Goal: Task Accomplishment & Management: Use online tool/utility

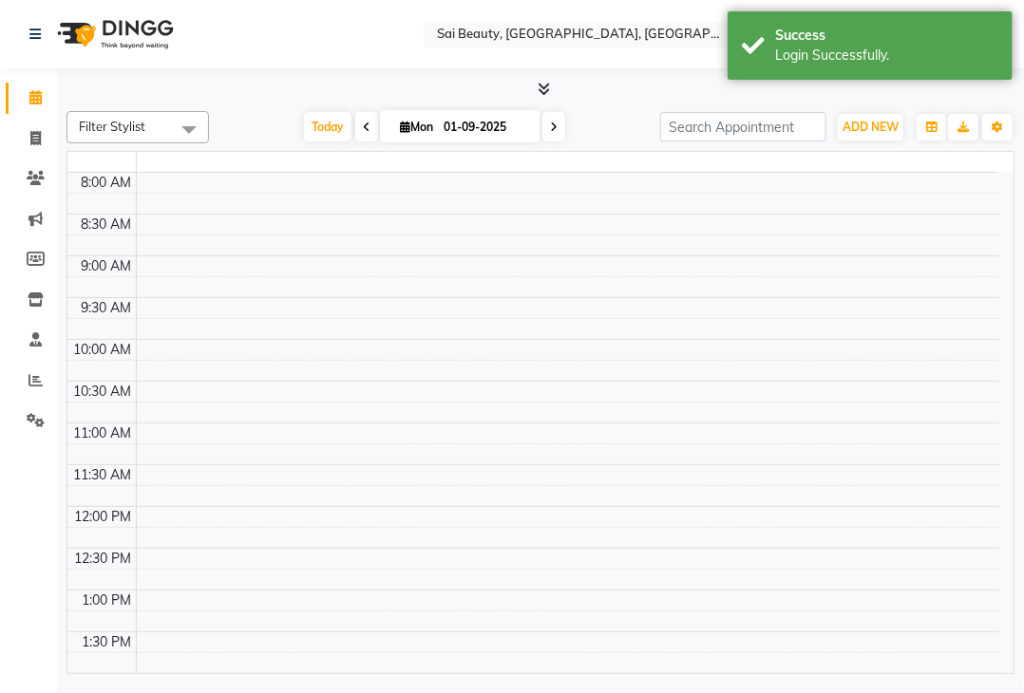
select select "en"
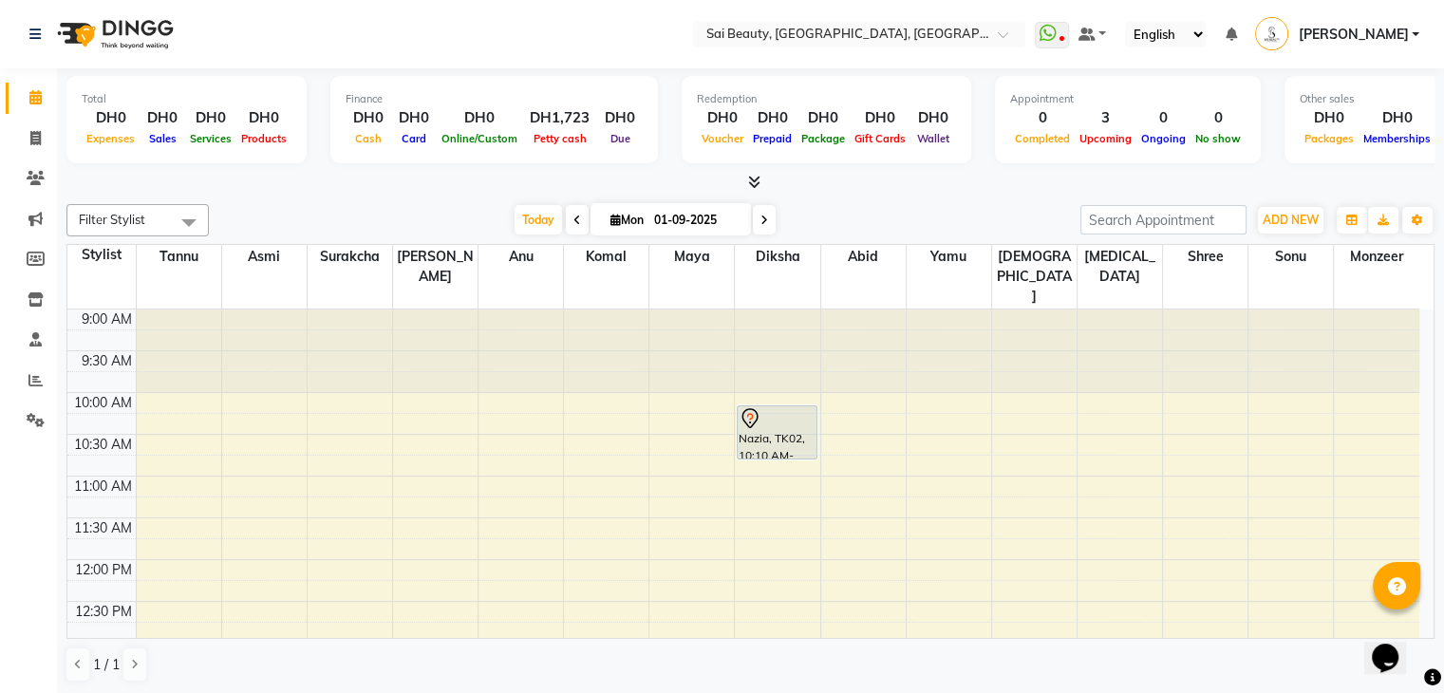
click at [934, 178] on div at bounding box center [750, 183] width 1368 height 20
click at [30, 385] on icon at bounding box center [35, 380] width 14 height 14
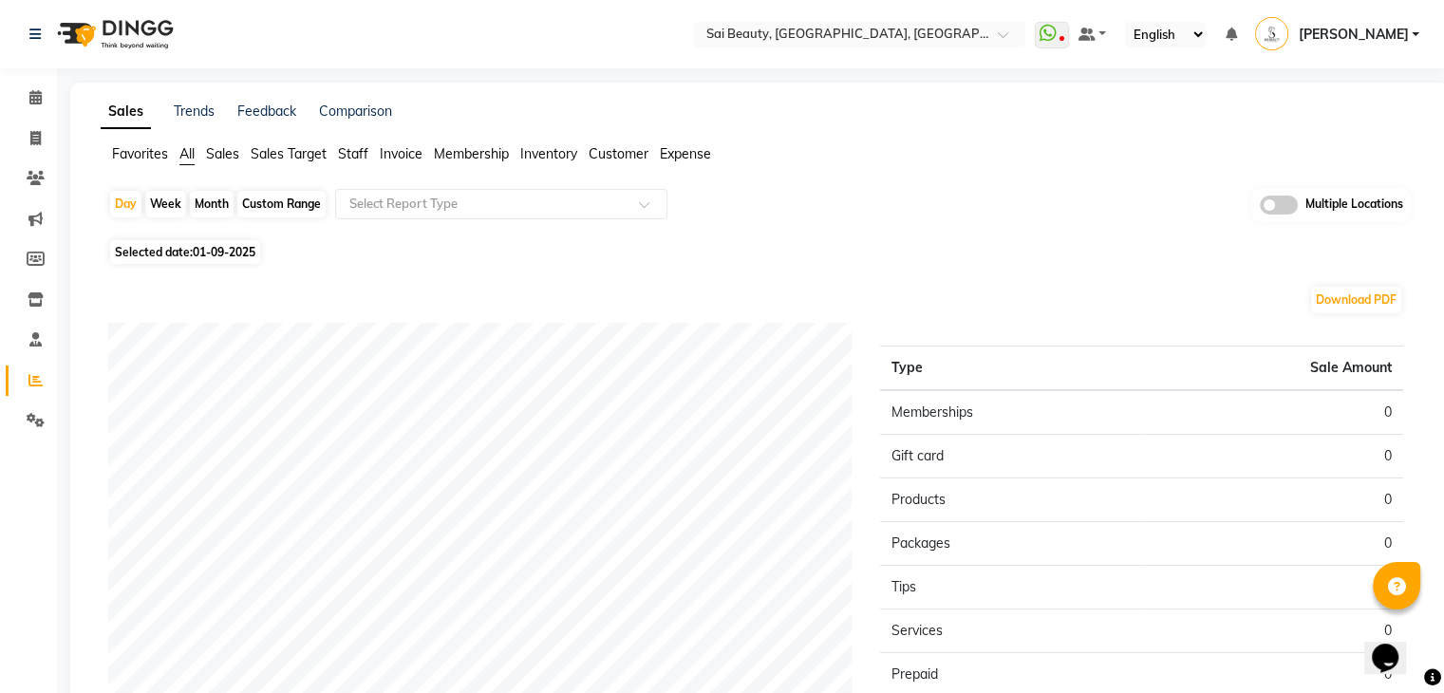
click at [195, 256] on span "01-09-2025" at bounding box center [224, 252] width 63 height 14
select select "9"
select select "2025"
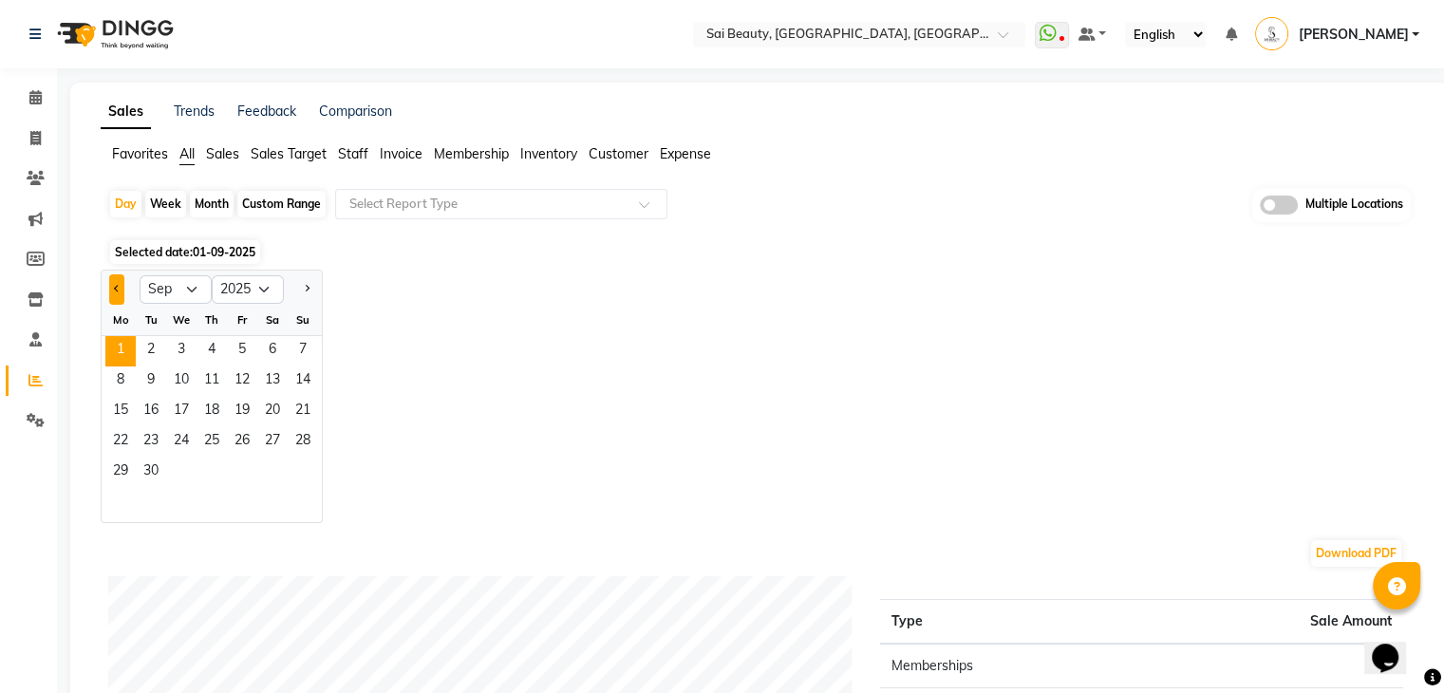
click at [112, 287] on button "Previous month" at bounding box center [116, 289] width 15 height 30
select select "8"
click at [232, 345] on span "1" at bounding box center [242, 351] width 30 height 30
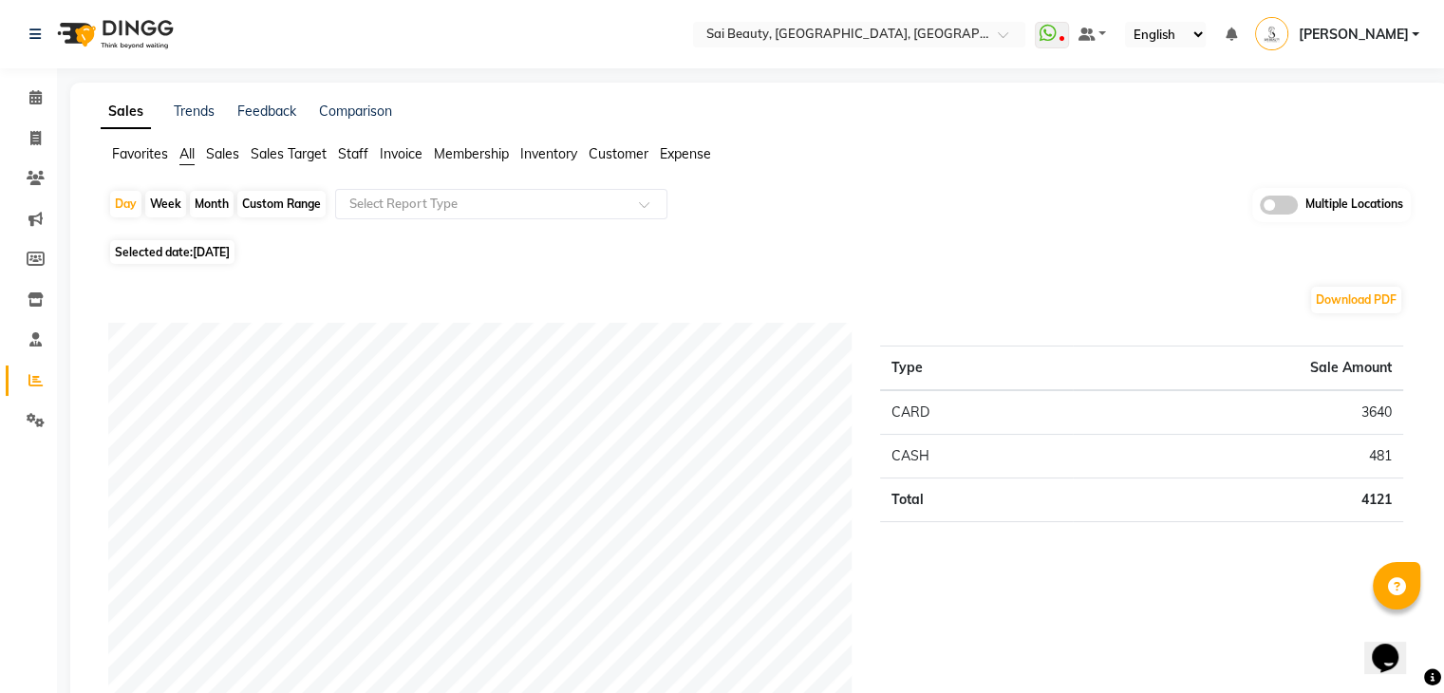
click at [194, 245] on span "Selected date: [DATE]" at bounding box center [172, 252] width 124 height 24
select select "8"
select select "2025"
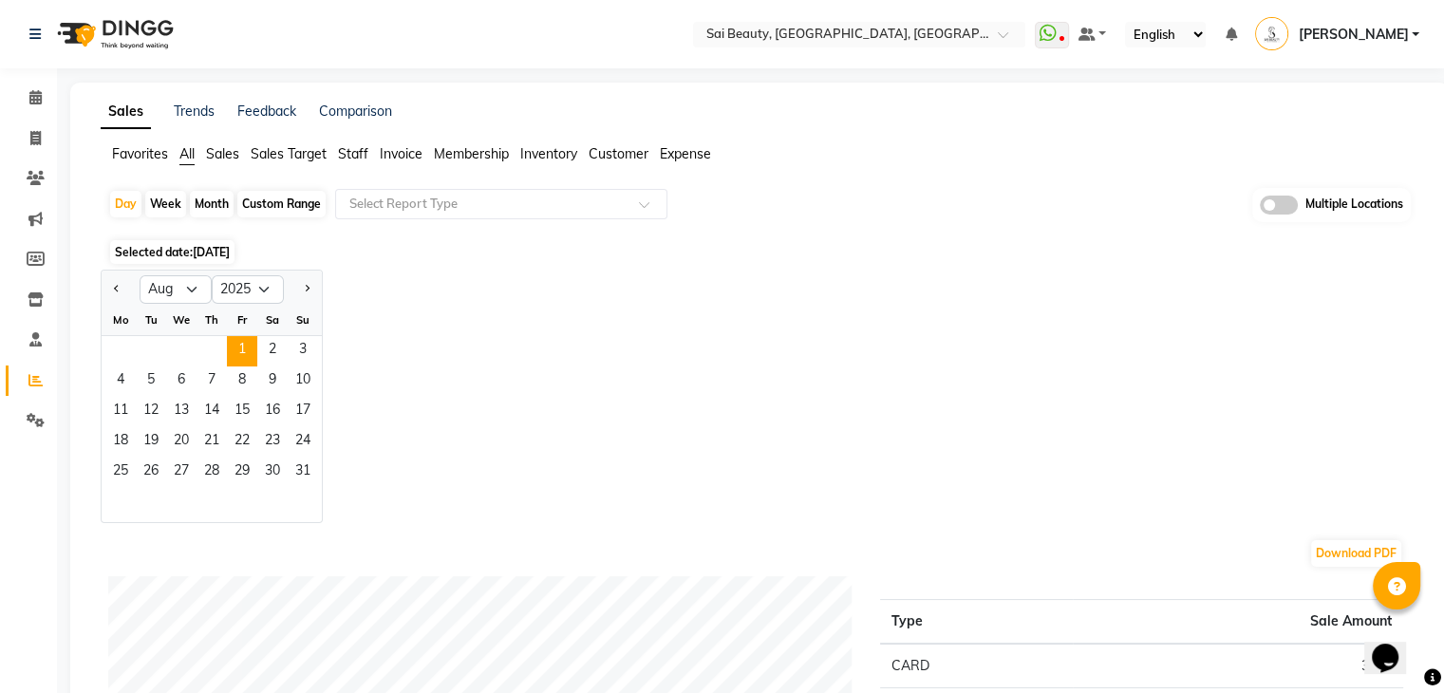
click at [213, 201] on div "Month" at bounding box center [212, 204] width 44 height 27
select select "8"
select select "2025"
click at [213, 201] on div "Month" at bounding box center [212, 204] width 44 height 27
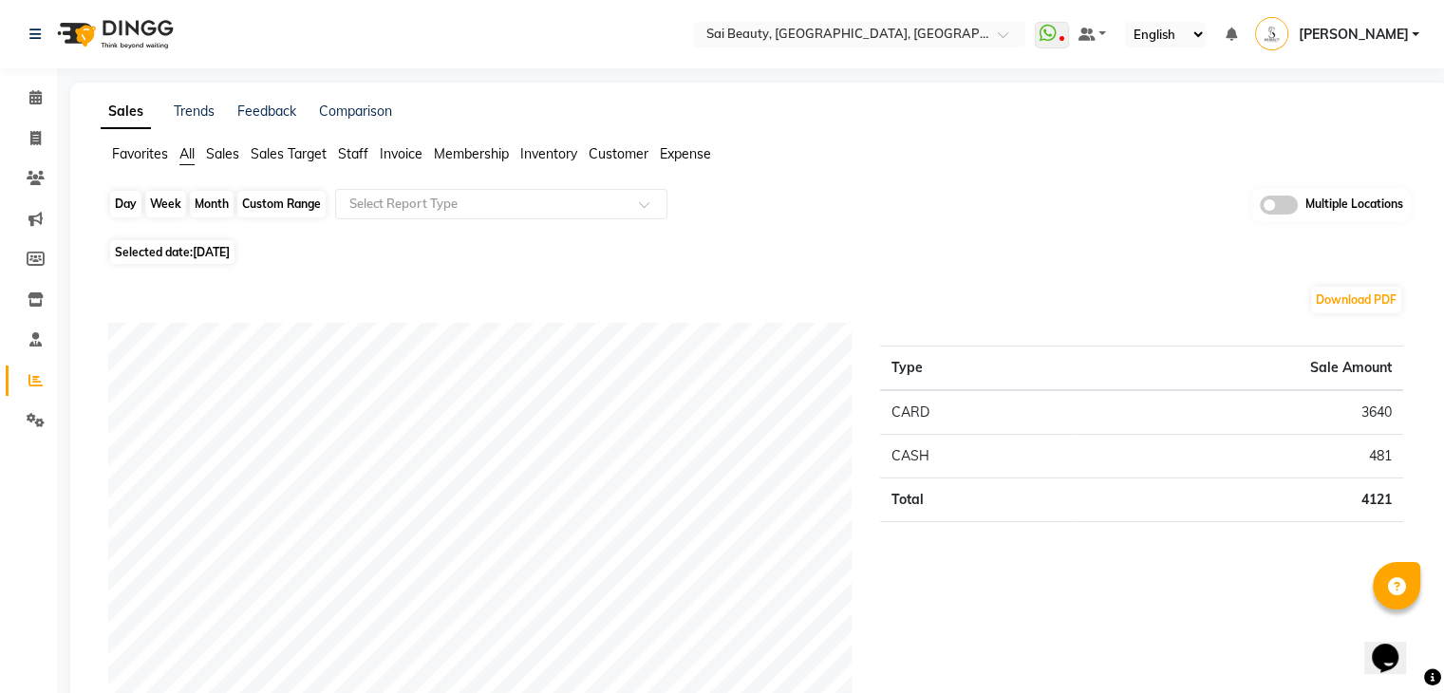
click at [209, 200] on div "Month" at bounding box center [212, 204] width 44 height 27
select select "8"
select select "2025"
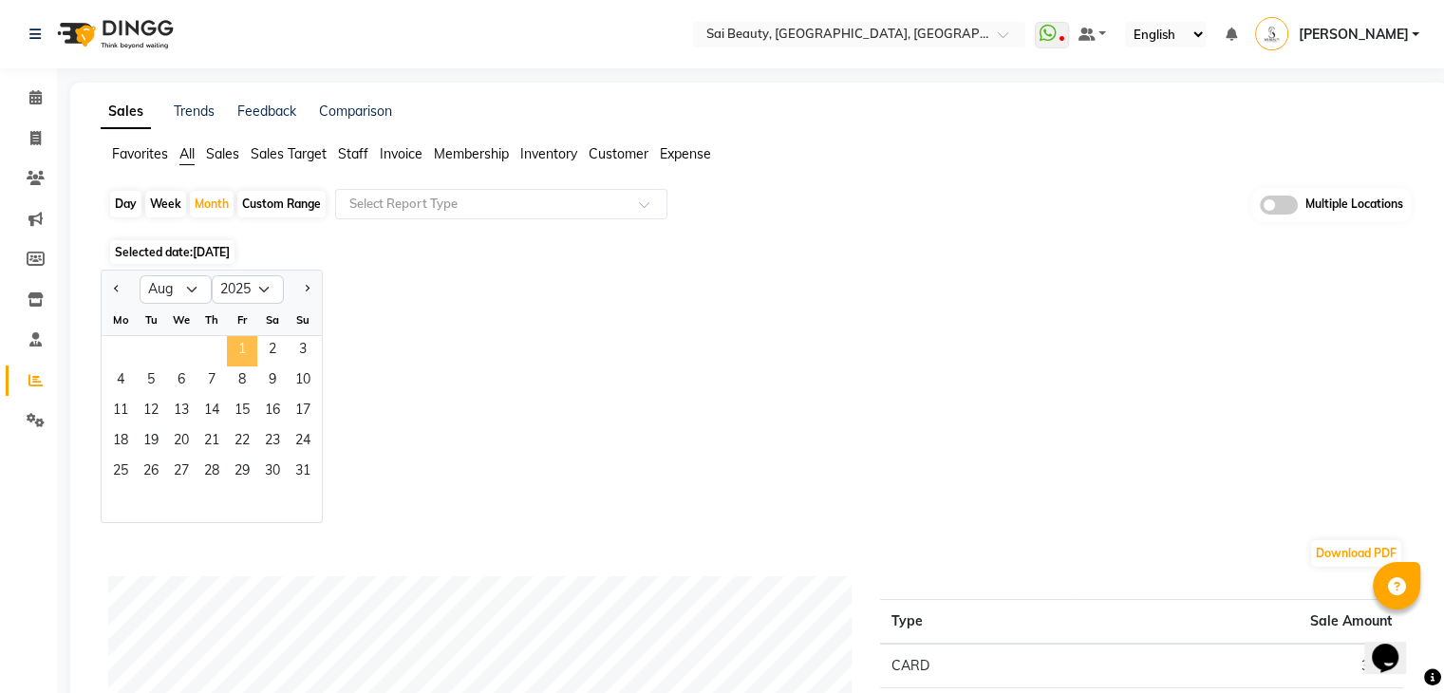
click at [241, 345] on span "1" at bounding box center [242, 351] width 30 height 30
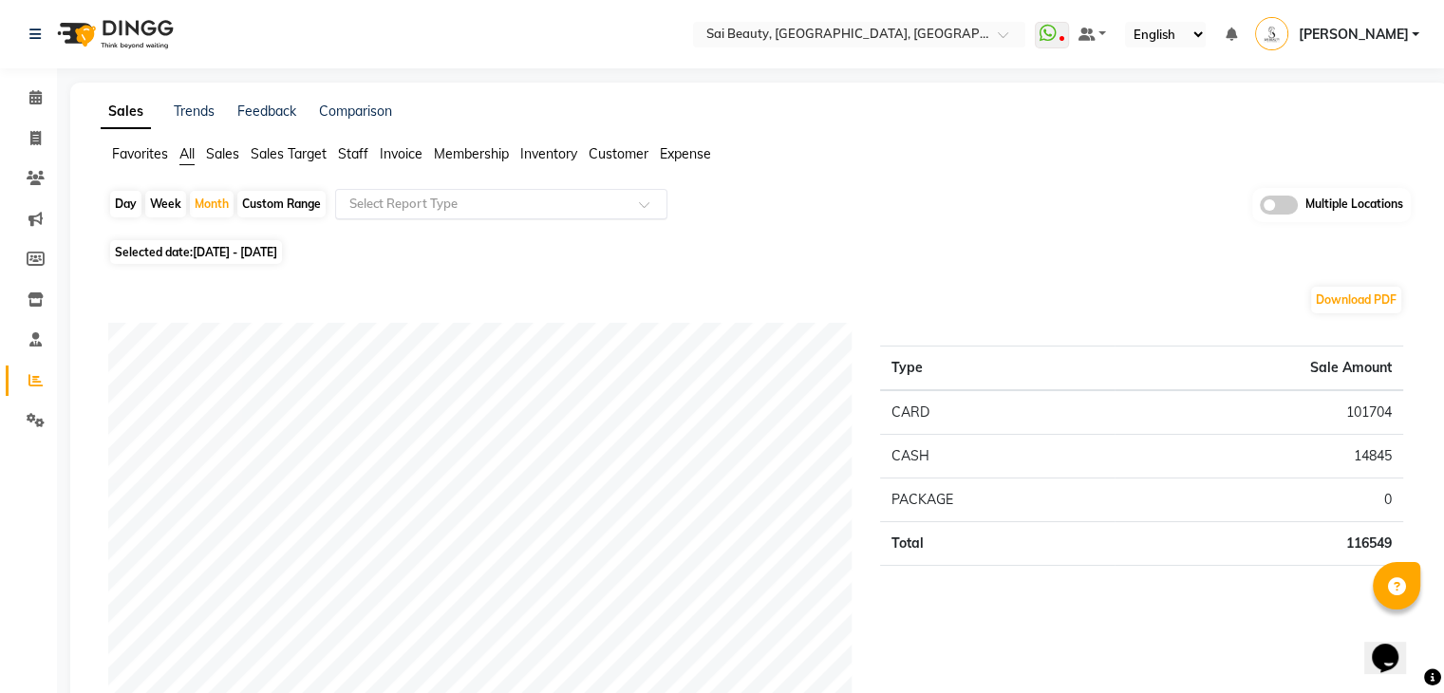
click at [423, 206] on input "text" at bounding box center [482, 204] width 273 height 19
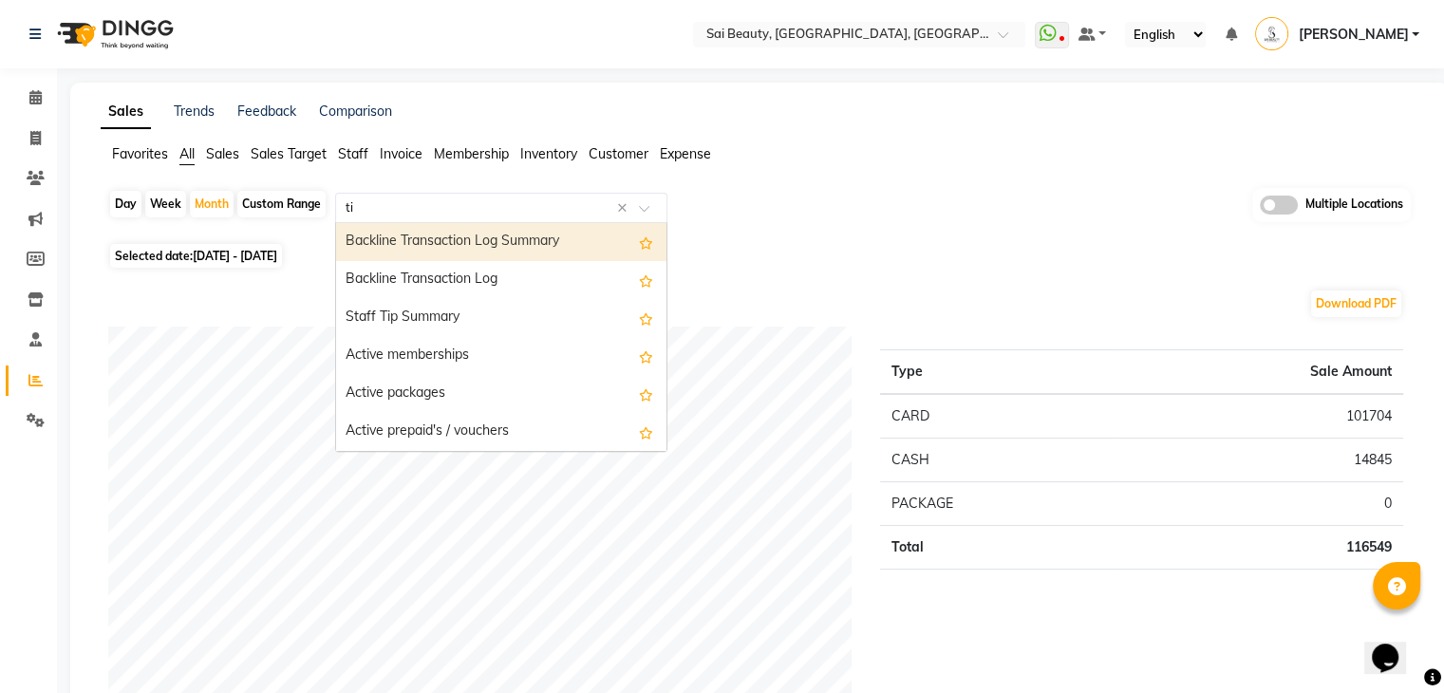
type input "tip"
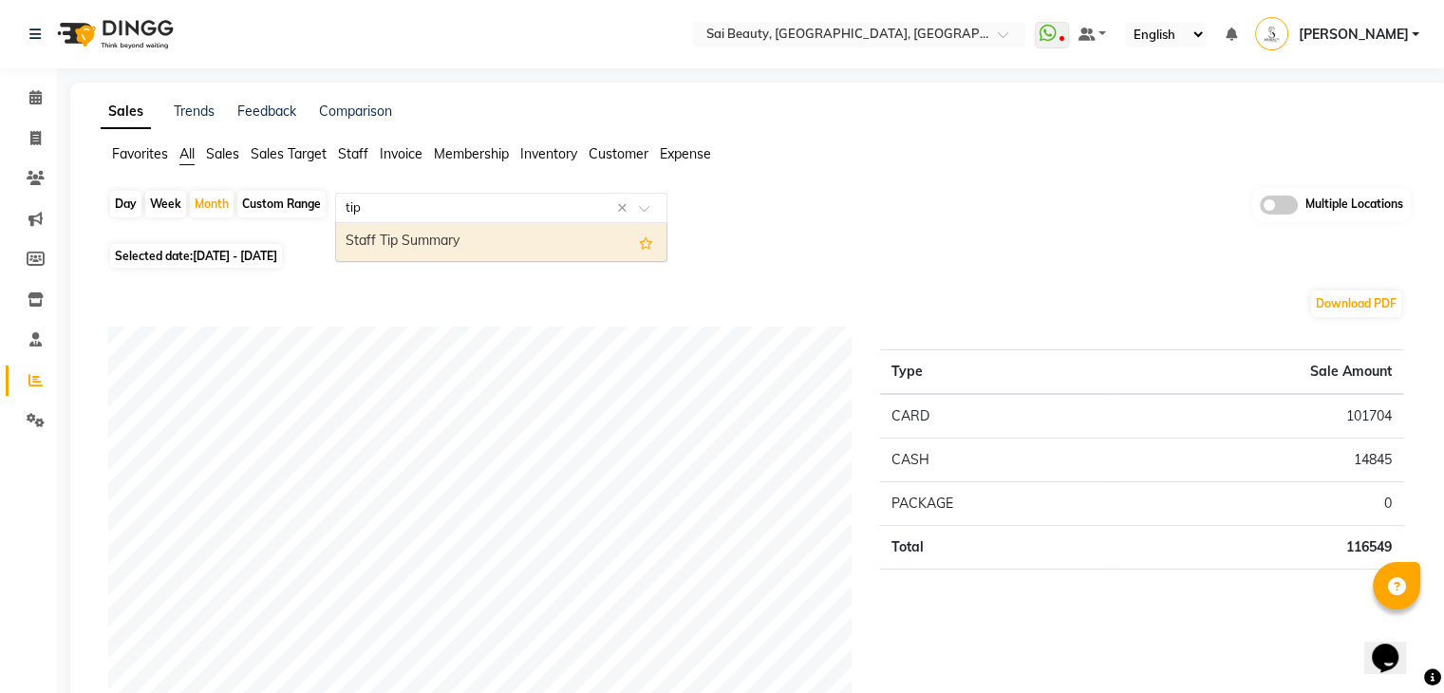
click at [454, 233] on div "Staff Tip Summary" at bounding box center [501, 242] width 330 height 38
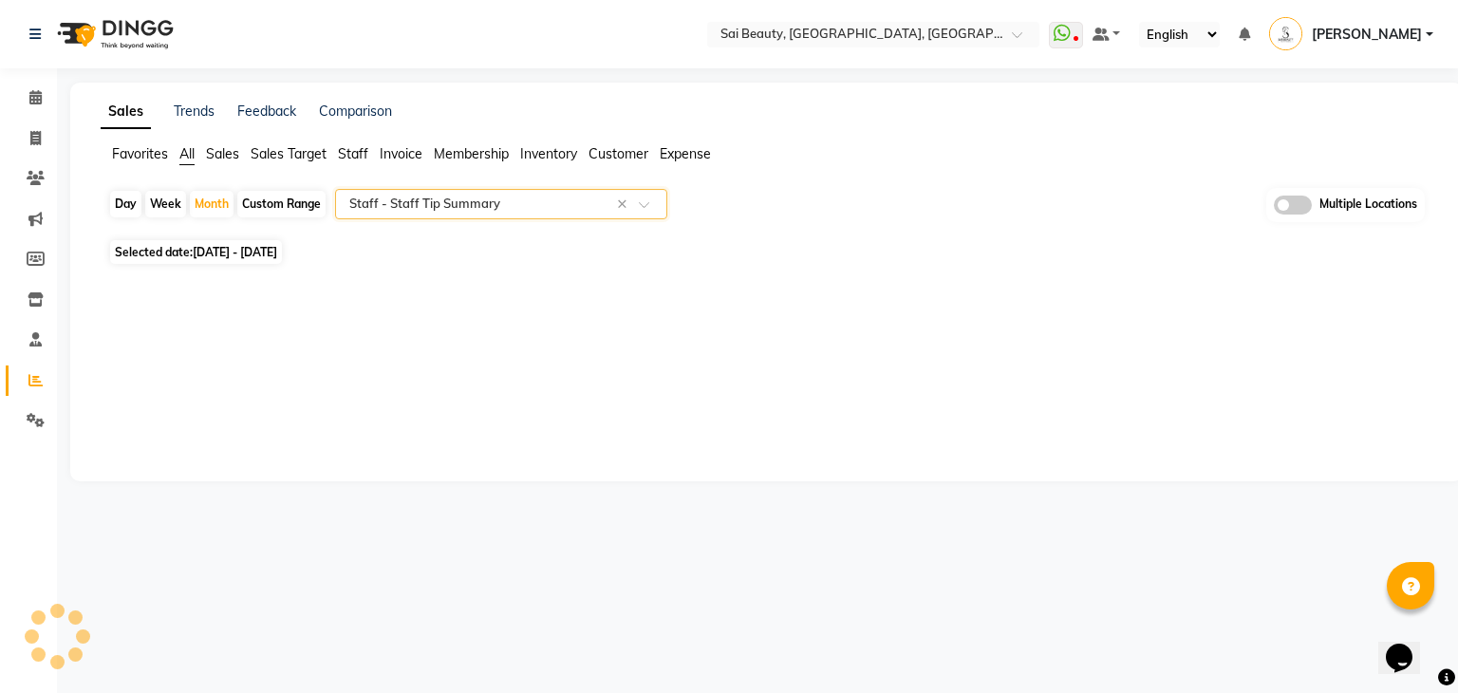
select select "filtered_report"
select select "pdf"
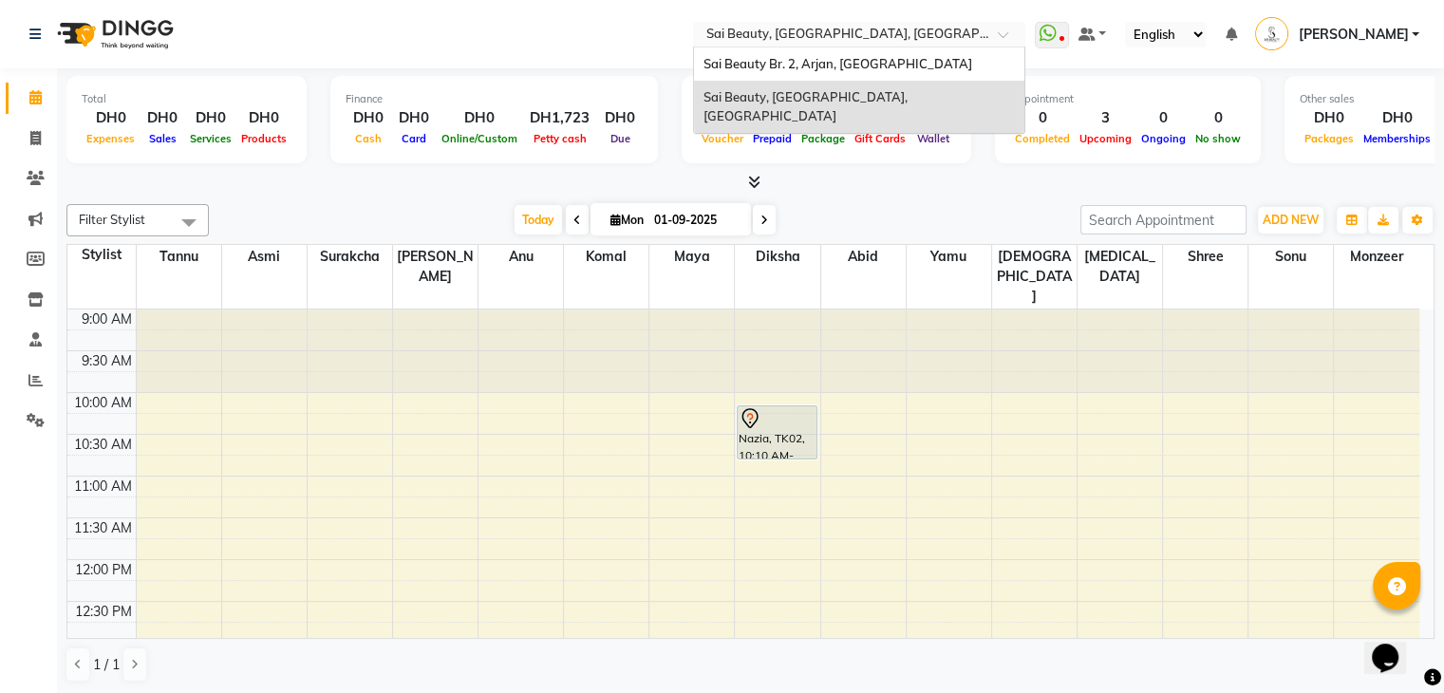
click at [851, 35] on input "text" at bounding box center [840, 36] width 275 height 19
click at [859, 62] on span "Sai Beauty Br. 2, Arjan, [GEOGRAPHIC_DATA]" at bounding box center [838, 63] width 269 height 15
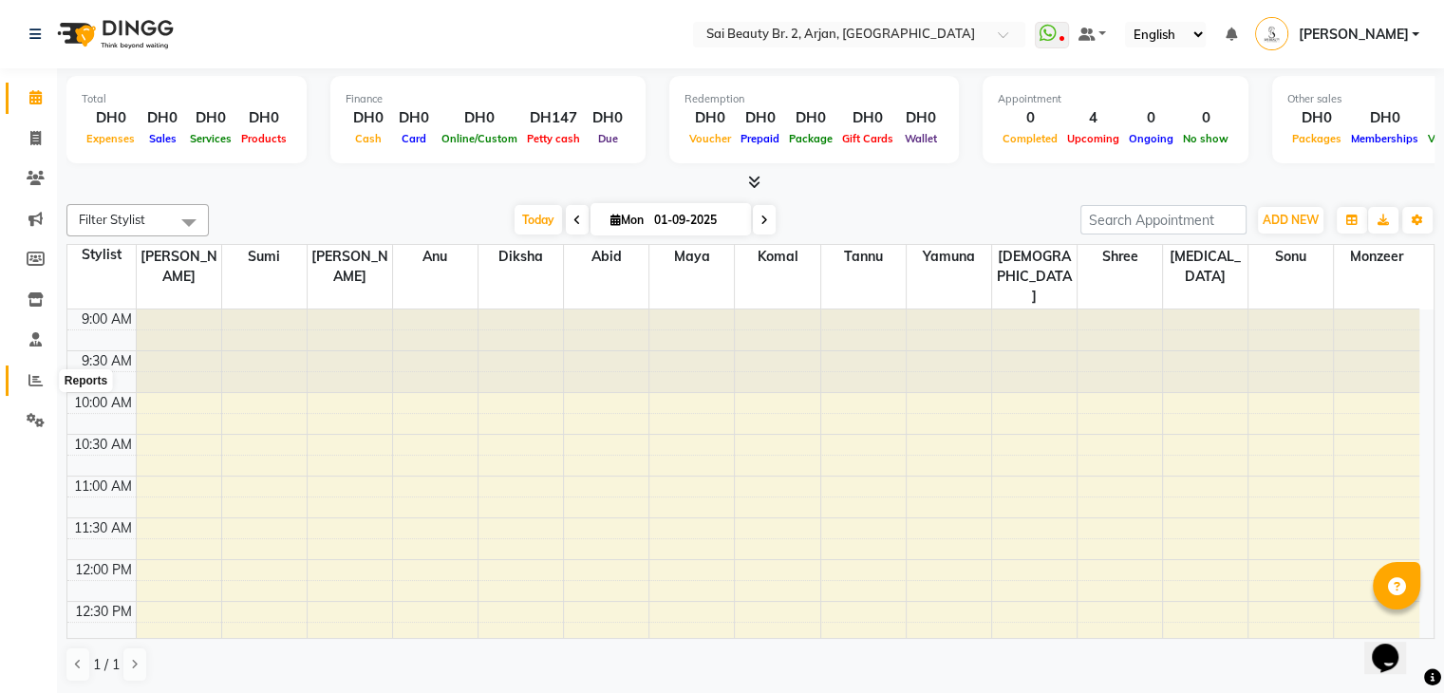
click at [37, 385] on icon at bounding box center [35, 380] width 14 height 14
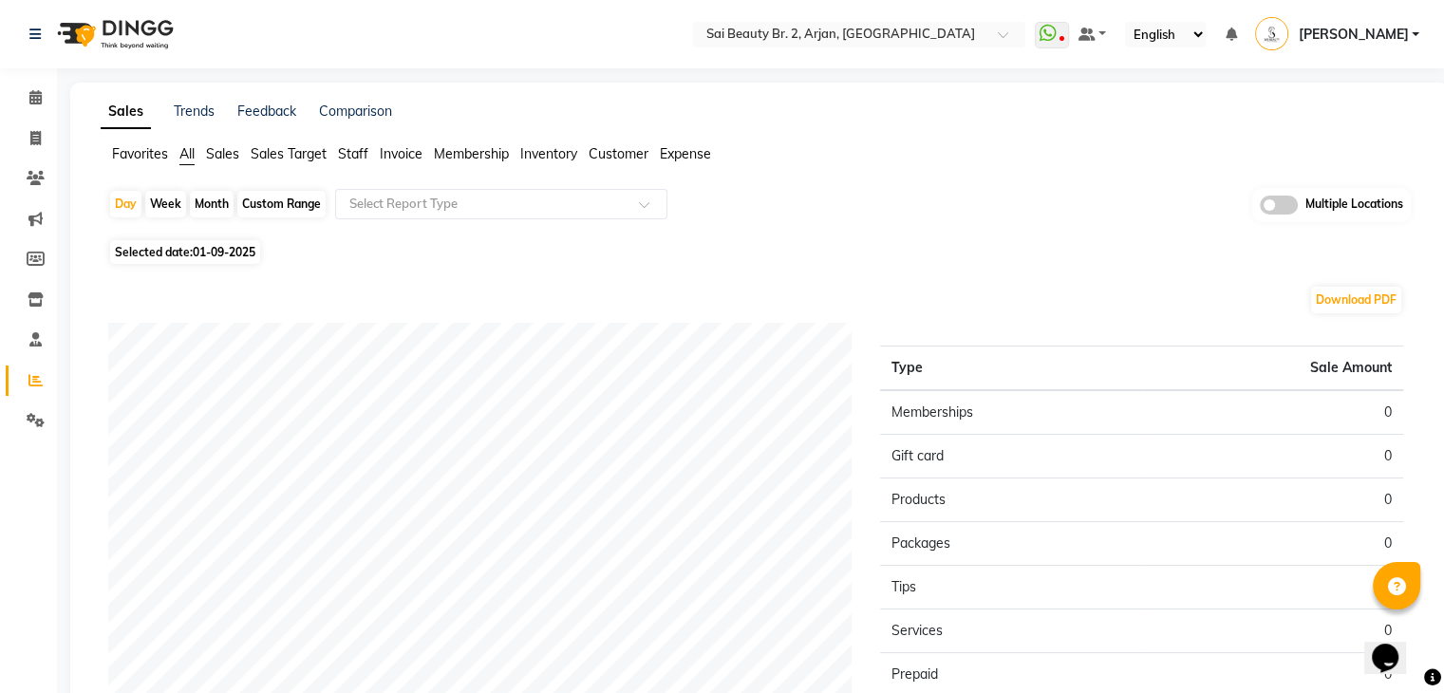
click at [217, 202] on div "Month" at bounding box center [212, 204] width 44 height 27
select select "9"
select select "2025"
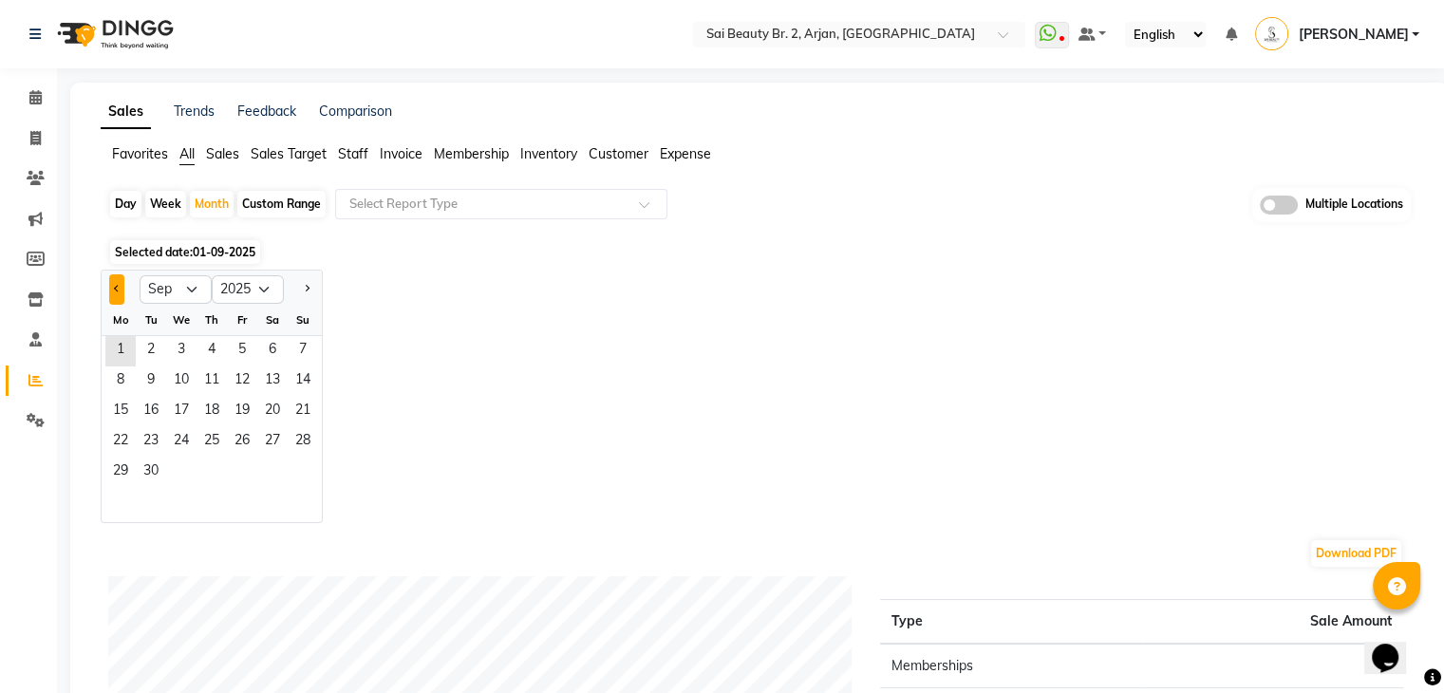
click at [116, 288] on span "Previous month" at bounding box center [117, 288] width 7 height 7
select select "8"
click at [240, 341] on span "1" at bounding box center [242, 351] width 30 height 30
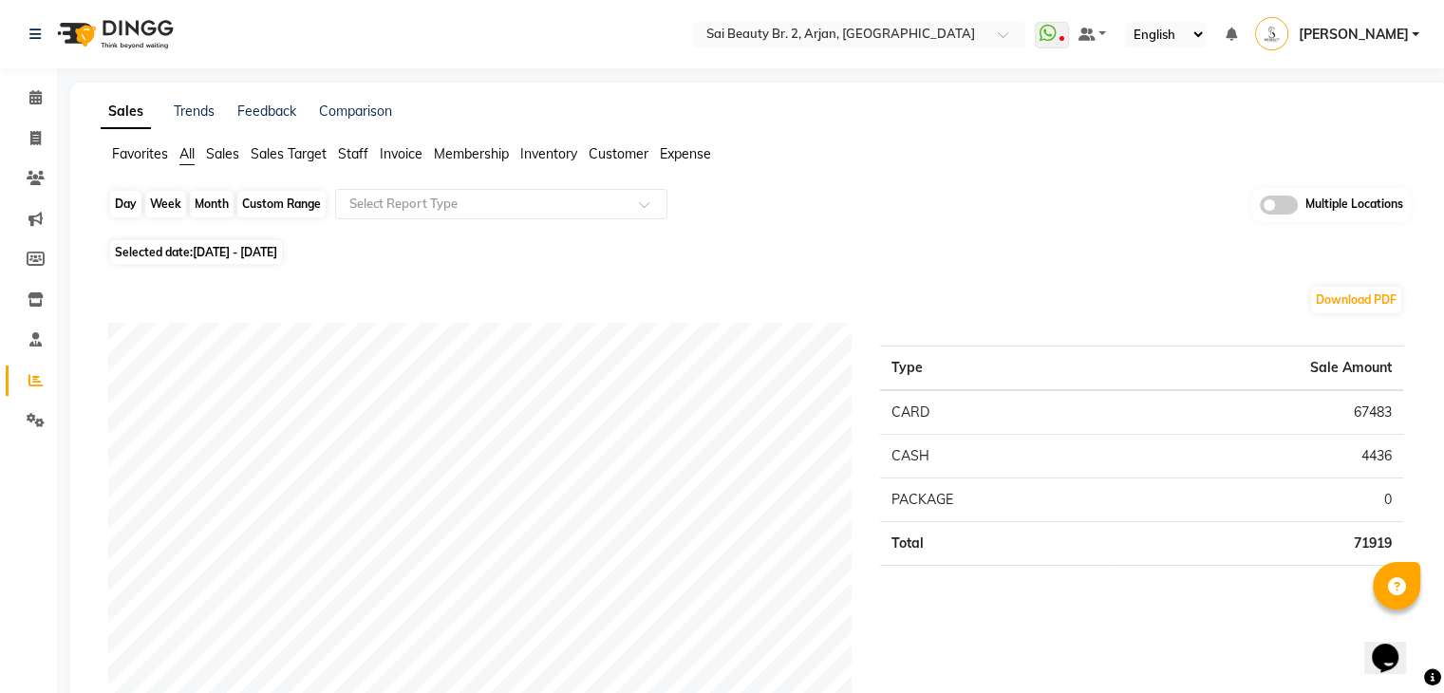
click at [214, 206] on div "Month" at bounding box center [212, 204] width 44 height 27
select select "8"
select select "2025"
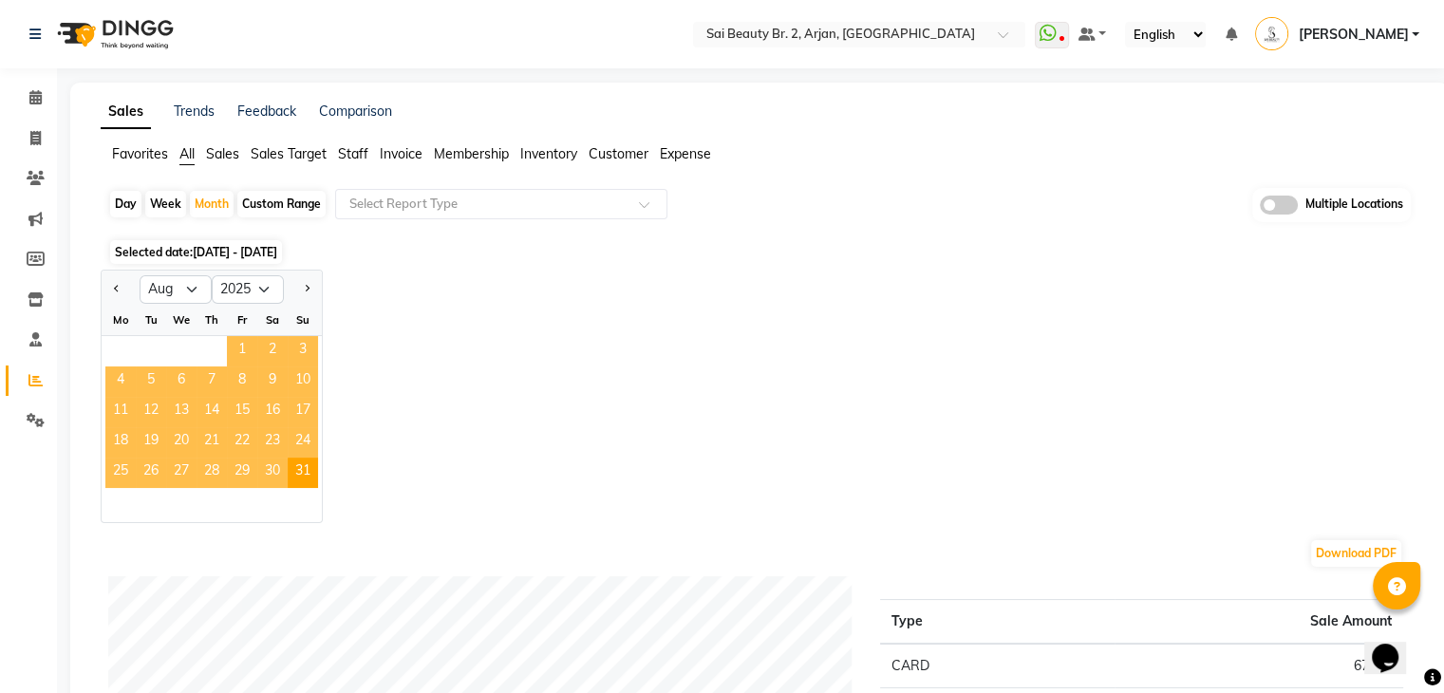
click at [235, 338] on span "1" at bounding box center [242, 351] width 30 height 30
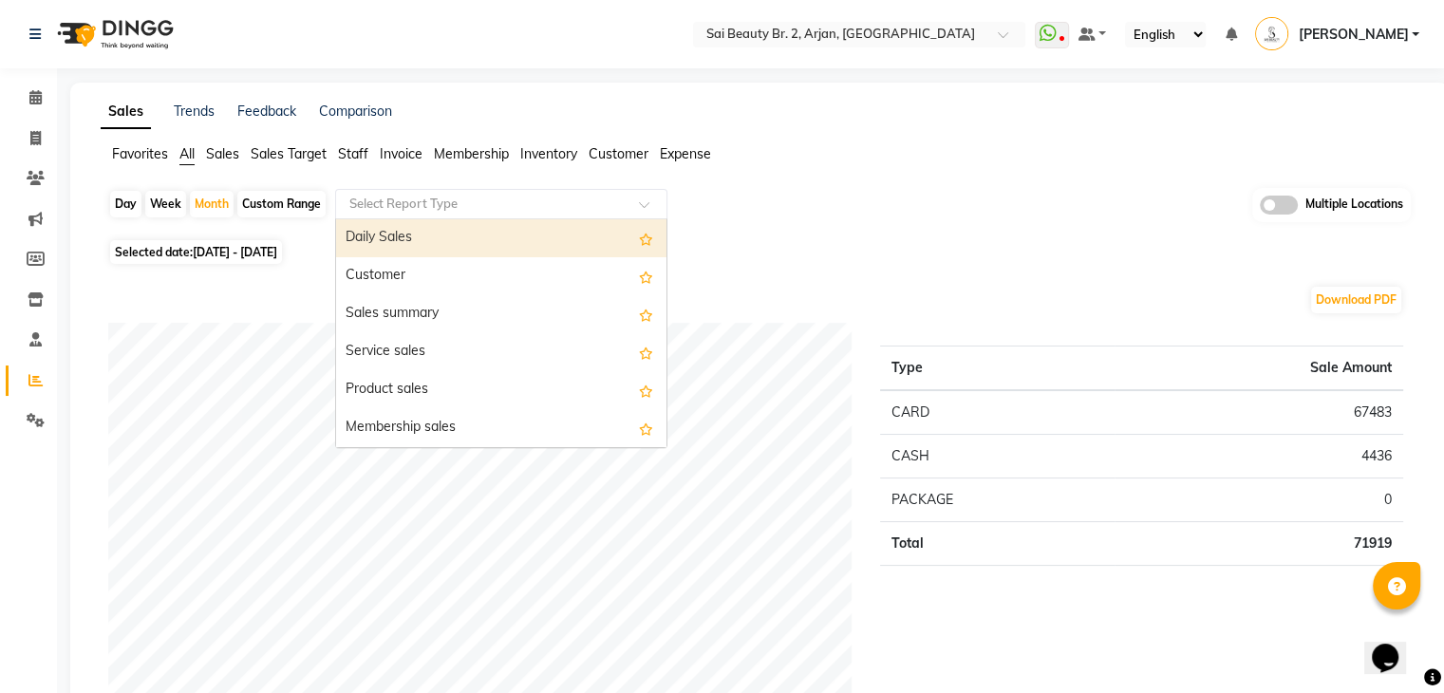
click at [494, 196] on input "text" at bounding box center [482, 204] width 273 height 19
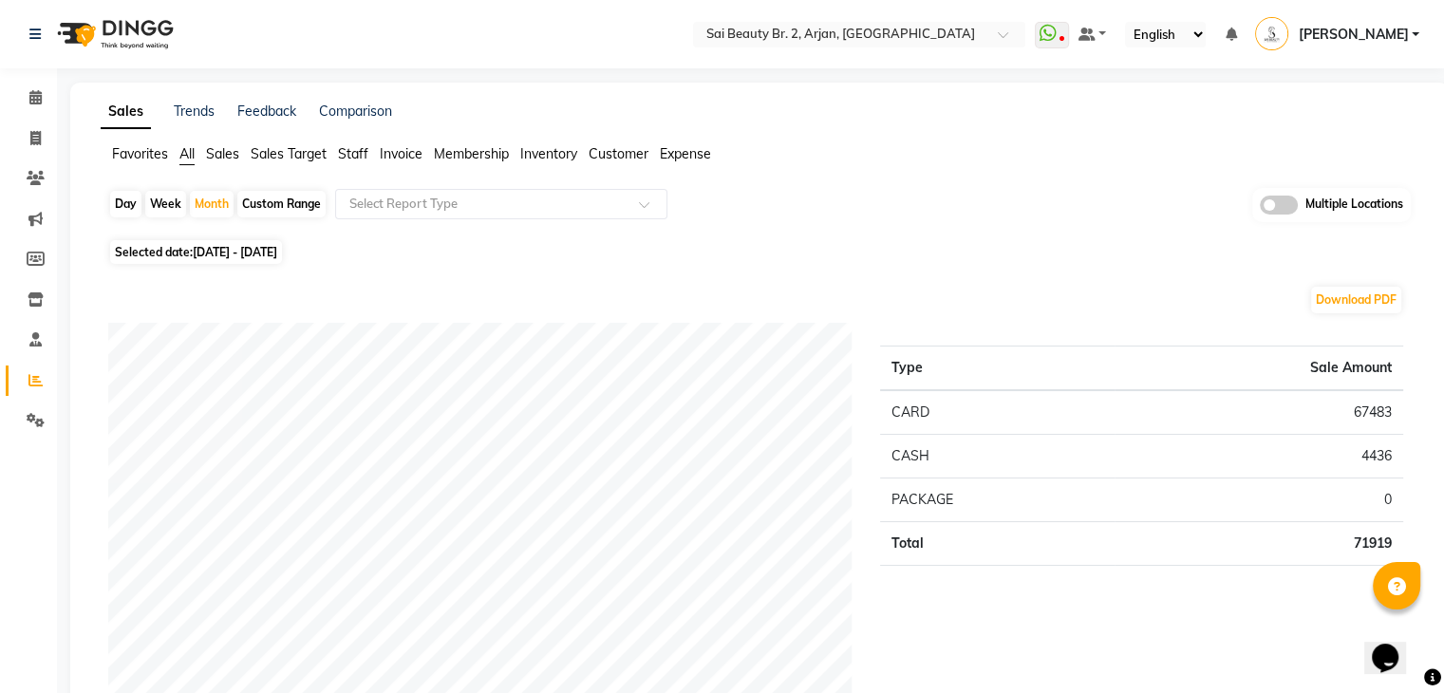
click at [787, 209] on div "Day Week Month Custom Range Select Report Type Multiple Locations" at bounding box center [759, 211] width 1303 height 47
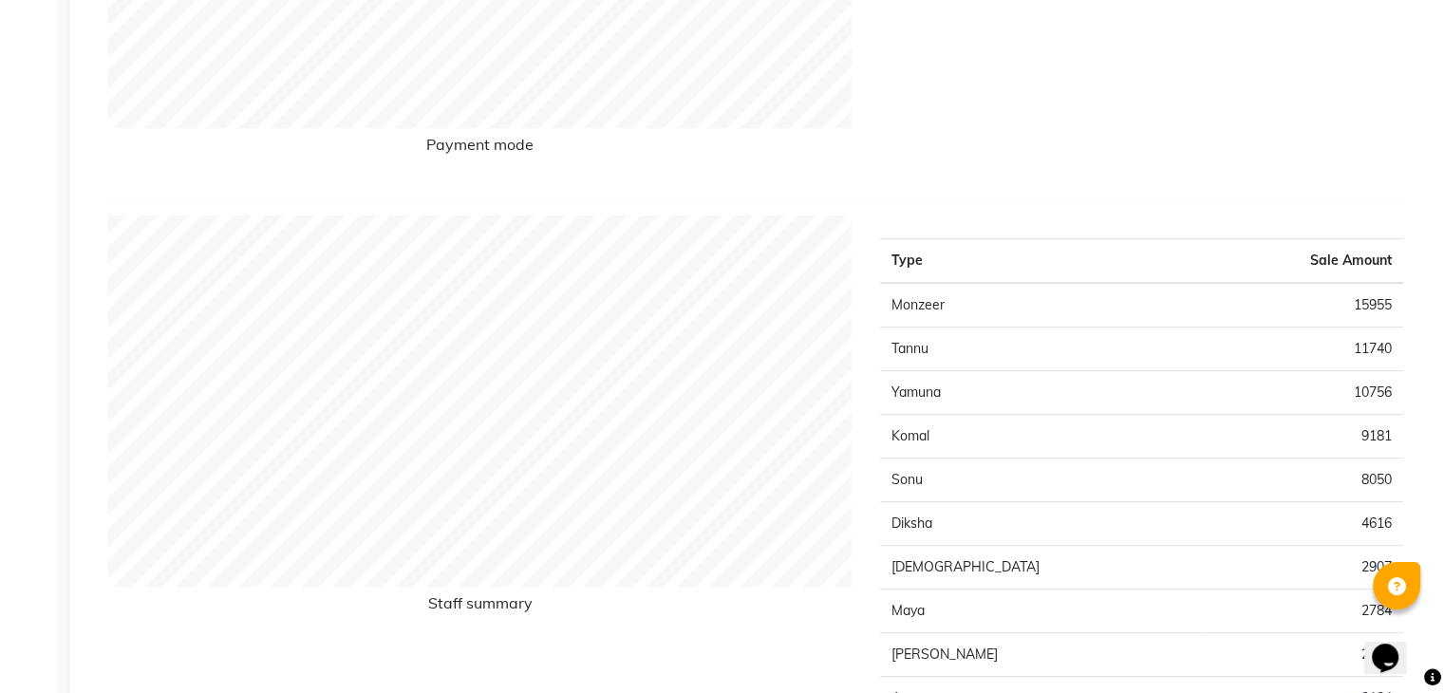
scroll to position [549, 0]
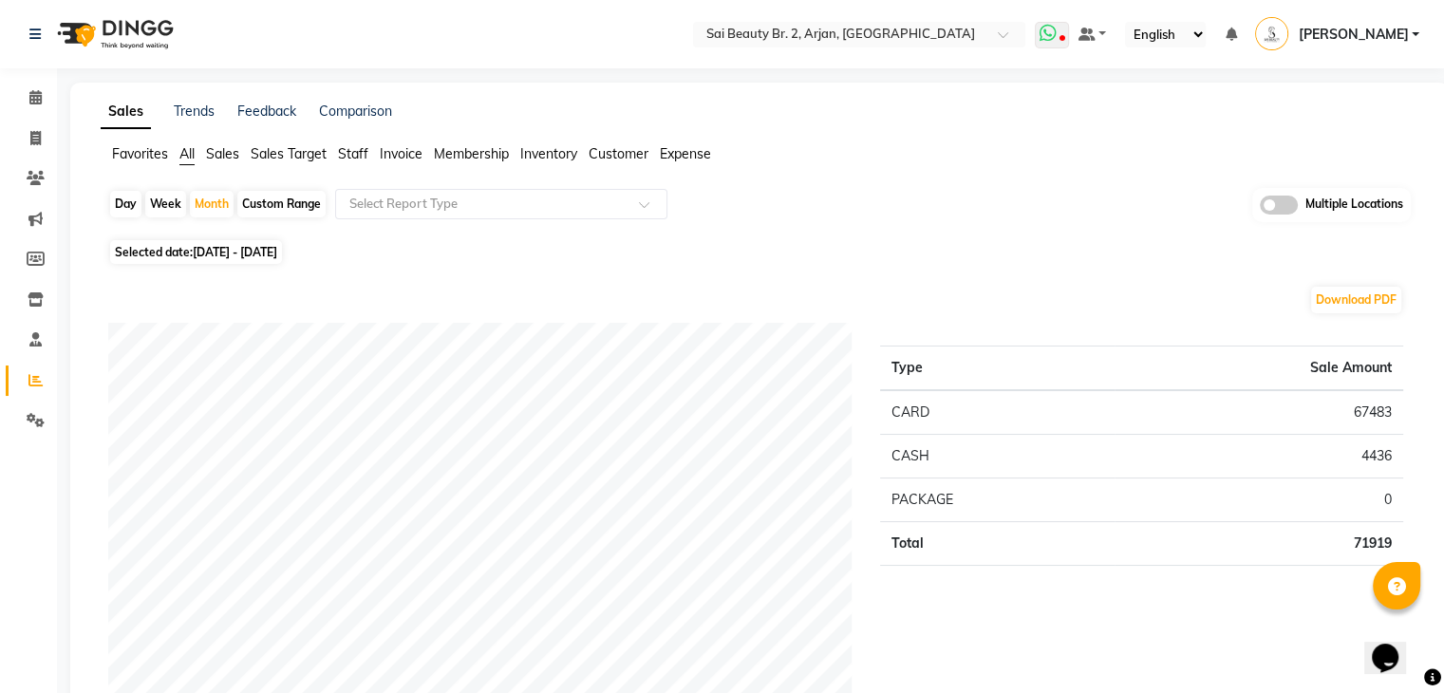
click at [1057, 33] on icon at bounding box center [1048, 33] width 17 height 19
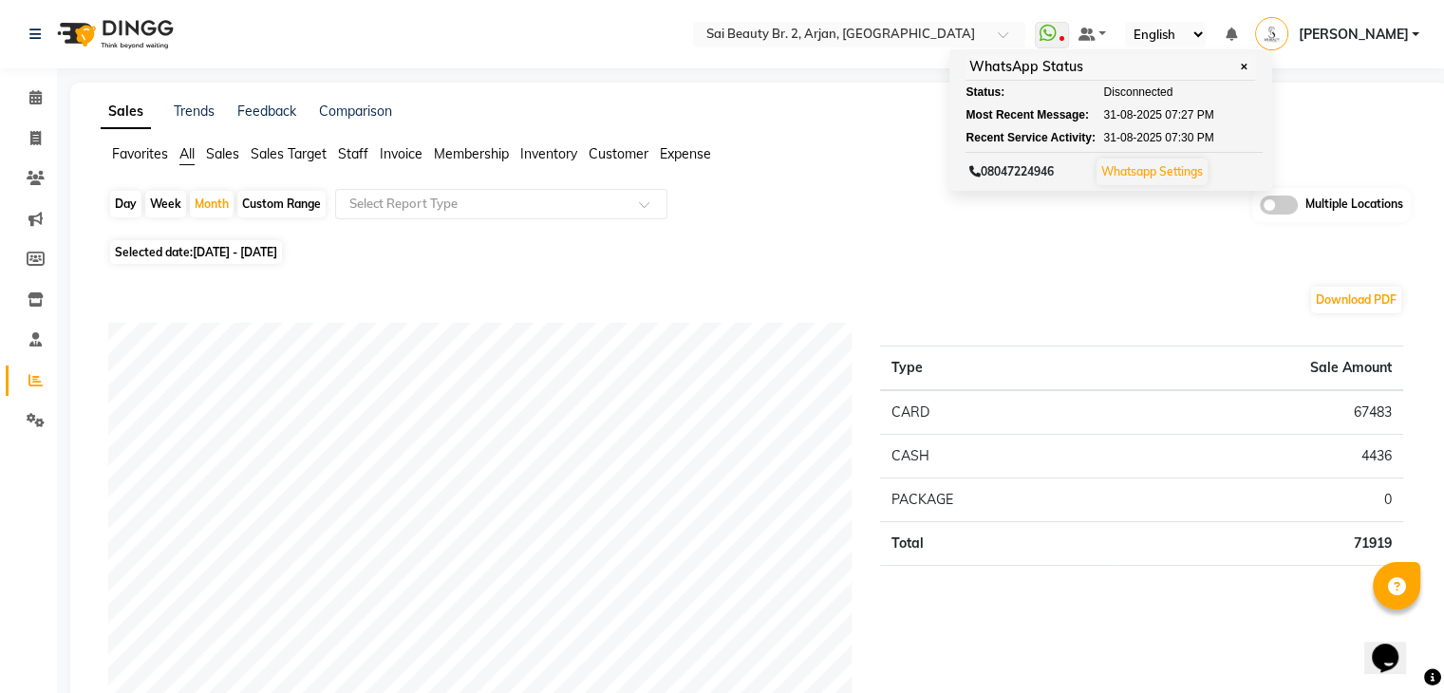
click at [968, 206] on div "Day Week Month Custom Range Select Report Type Multiple Locations" at bounding box center [759, 211] width 1303 height 47
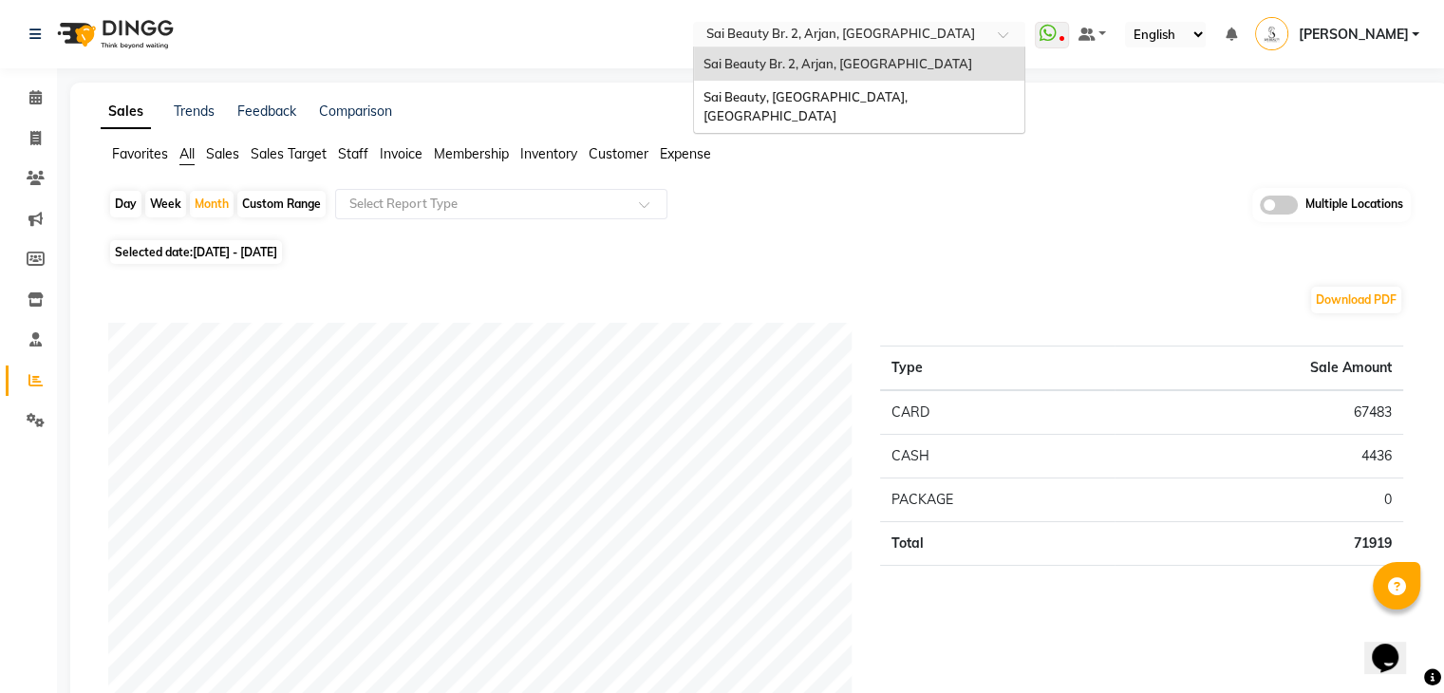
click at [889, 37] on input "text" at bounding box center [840, 36] width 275 height 19
click at [665, 43] on nav "Select Location × Sai Beauty Br. 2, Arjan, Dubai Sai Beauty Br. 2, Arjan, Dubai…" at bounding box center [722, 34] width 1444 height 68
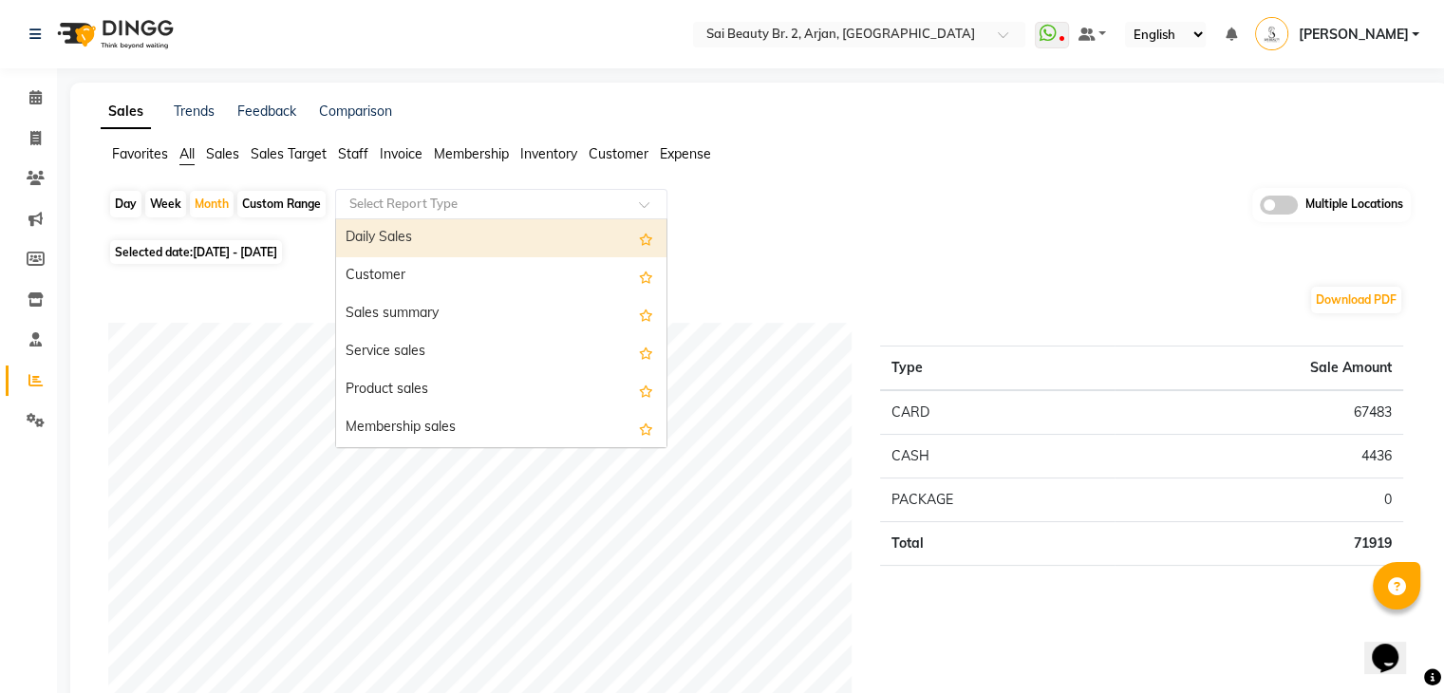
click at [496, 197] on input "text" at bounding box center [482, 204] width 273 height 19
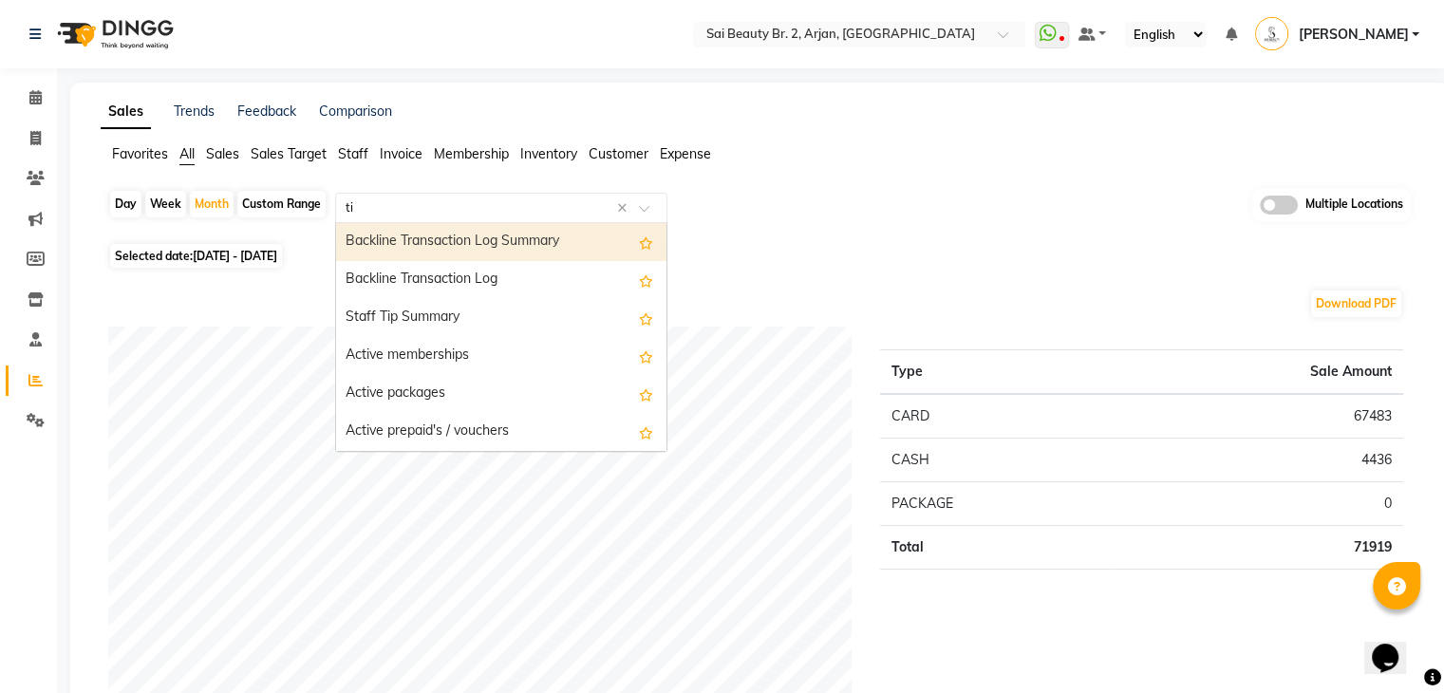
type input "tip"
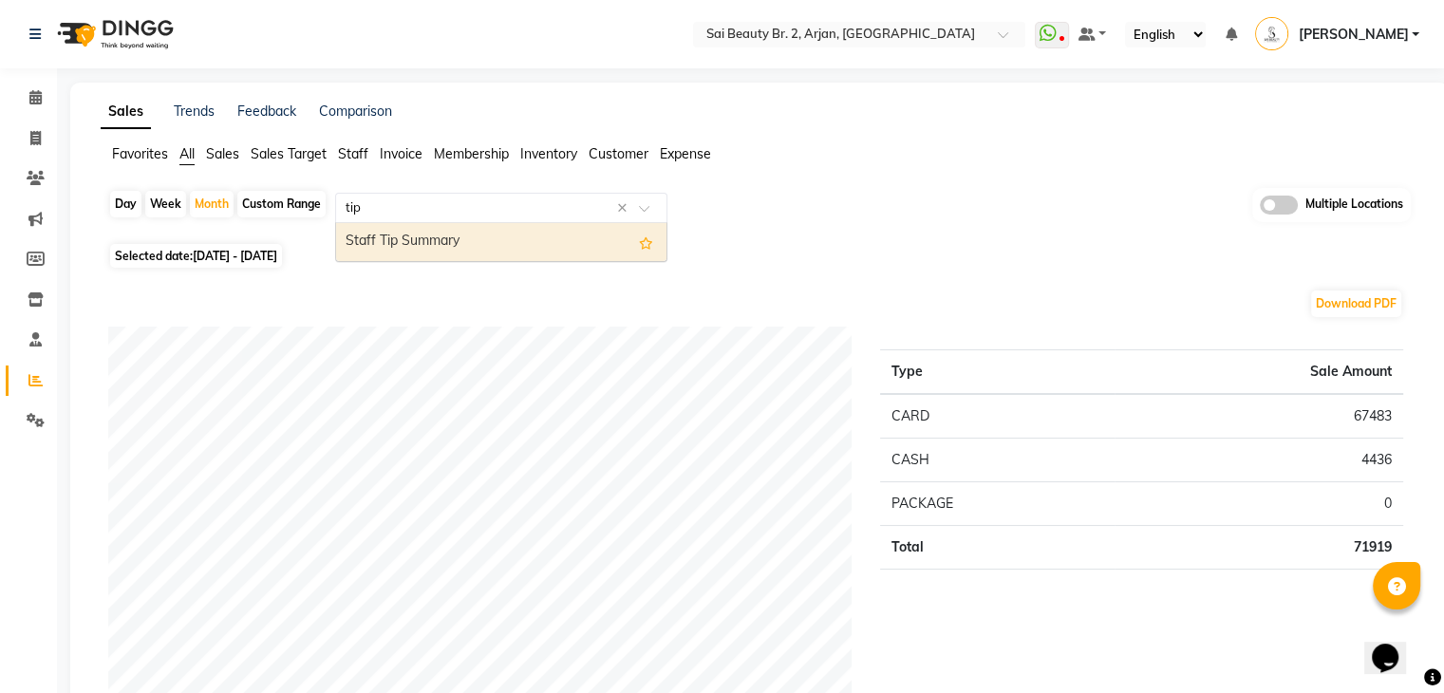
click at [507, 243] on div "Staff Tip Summary" at bounding box center [501, 242] width 330 height 38
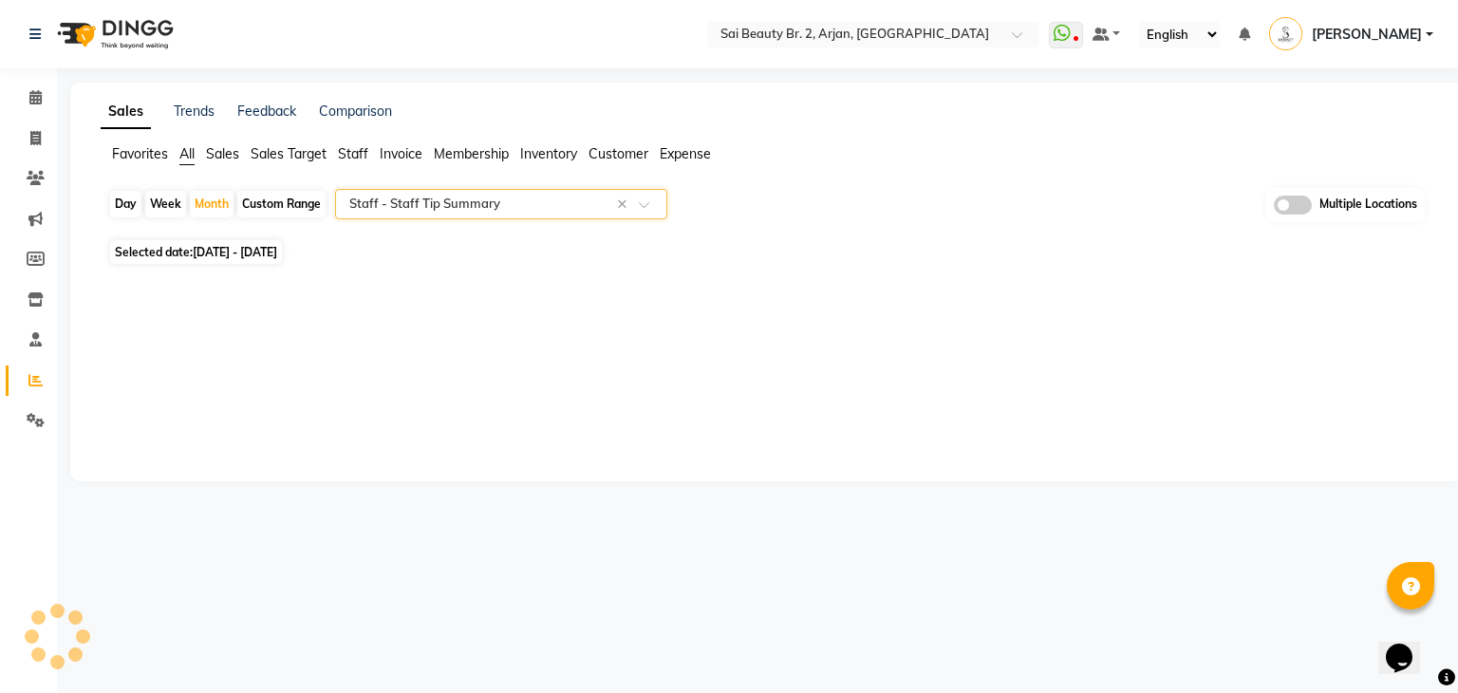
select select "full_report"
select select "csv"
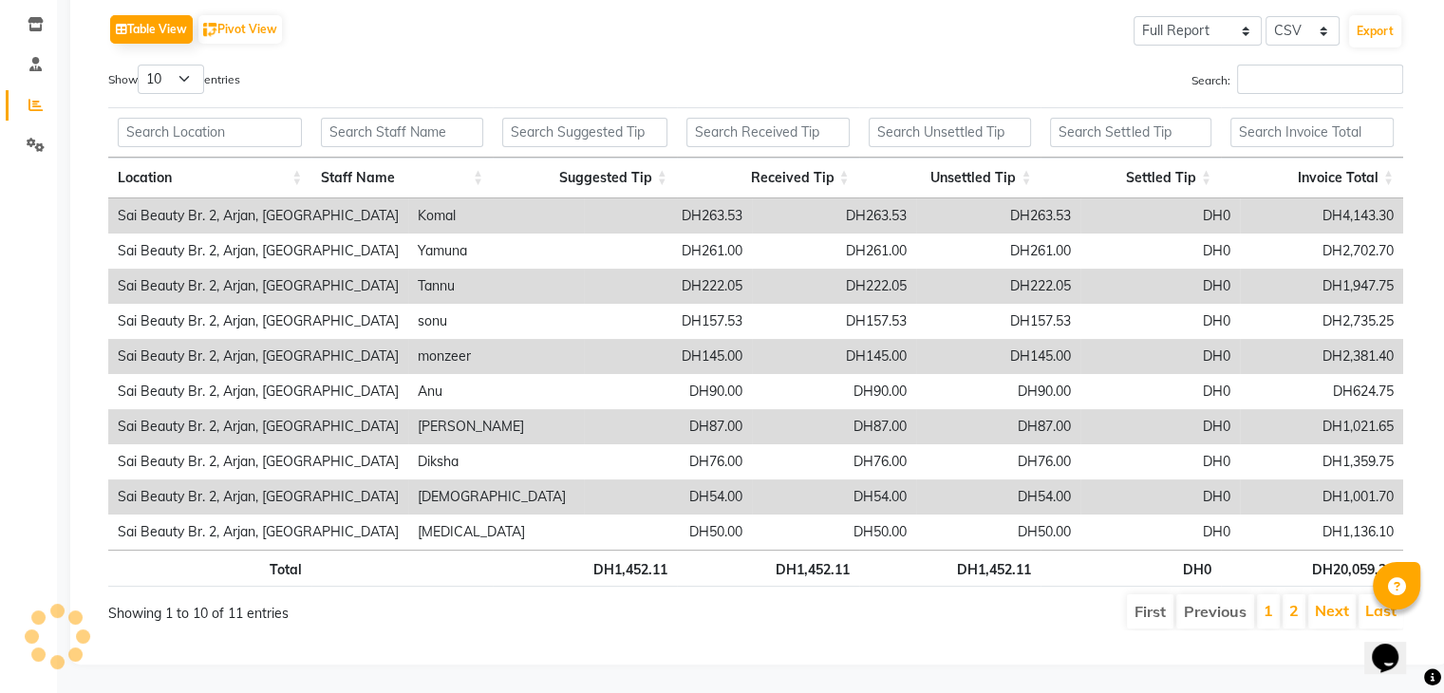
scroll to position [287, 0]
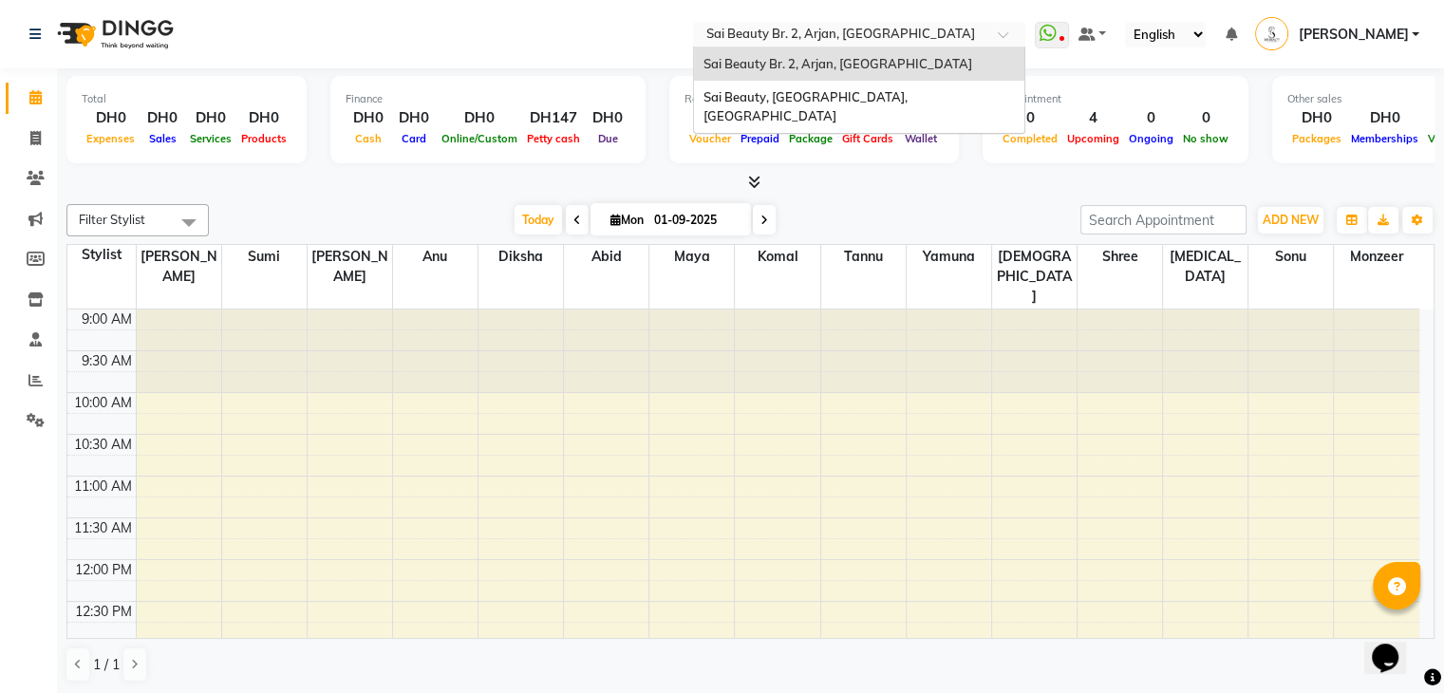
click at [883, 30] on input "text" at bounding box center [840, 36] width 275 height 19
click at [872, 97] on span "Sai Beauty, [GEOGRAPHIC_DATA], [GEOGRAPHIC_DATA]" at bounding box center [807, 106] width 207 height 34
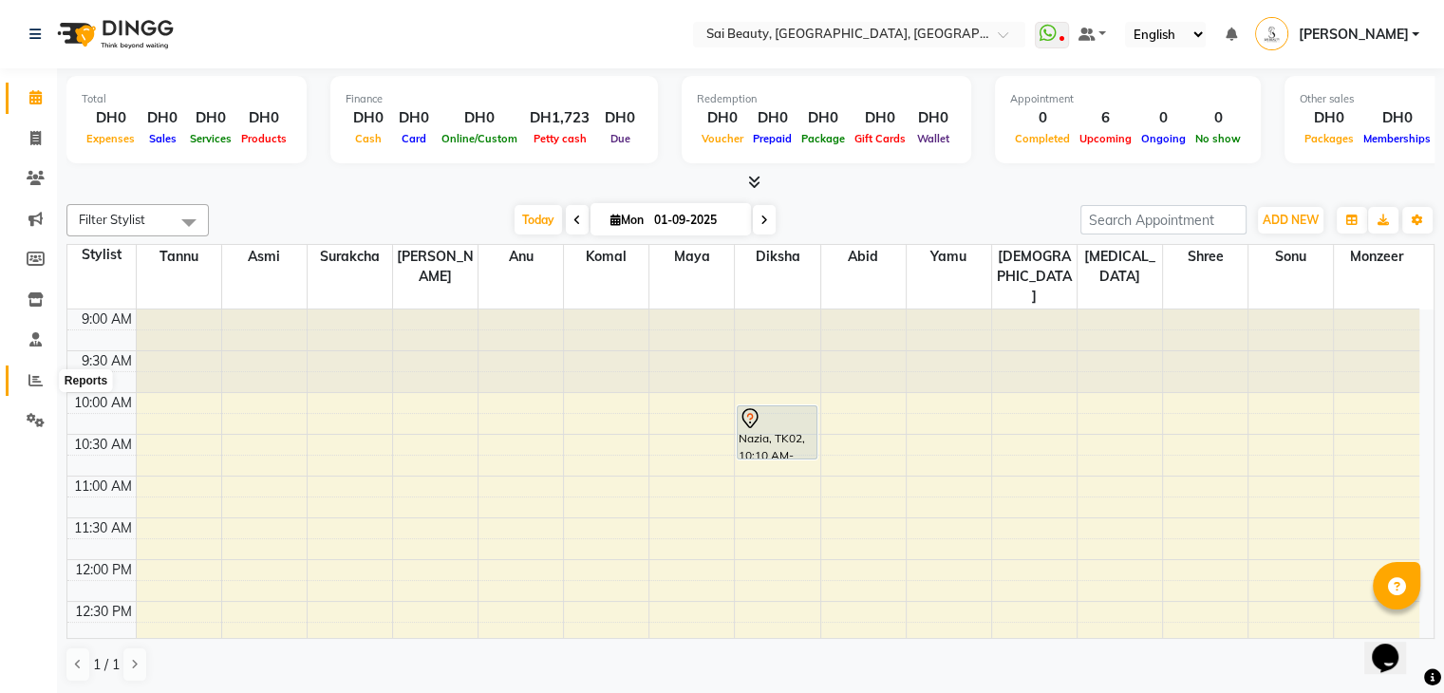
click at [35, 377] on icon at bounding box center [35, 380] width 14 height 14
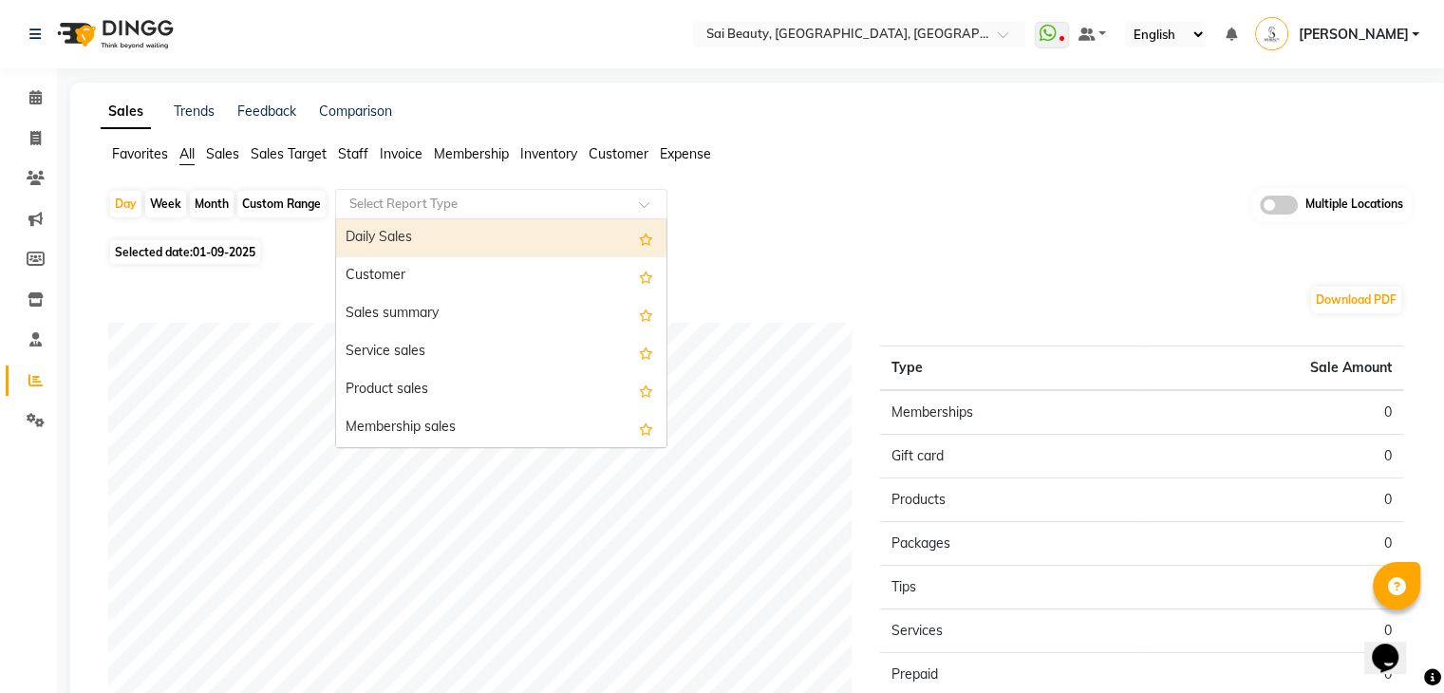
click at [544, 211] on input "text" at bounding box center [482, 204] width 273 height 19
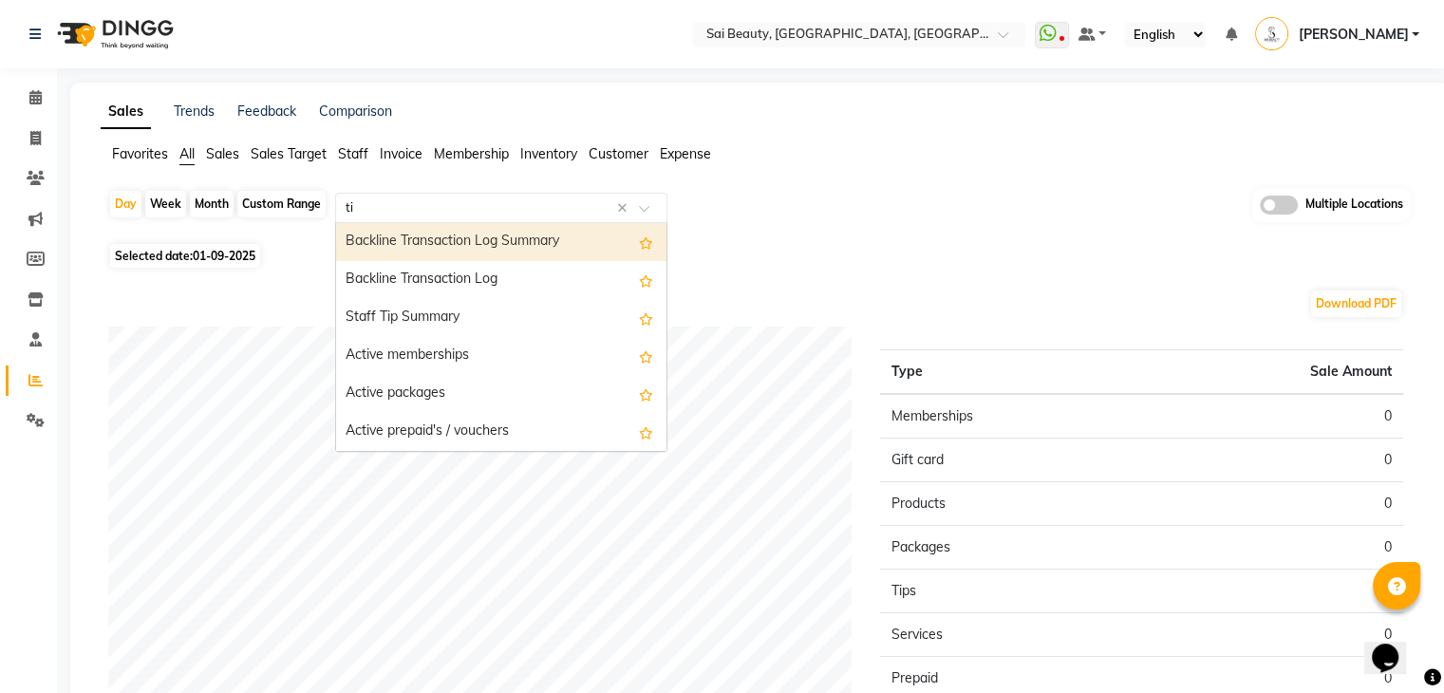
type input "tip"
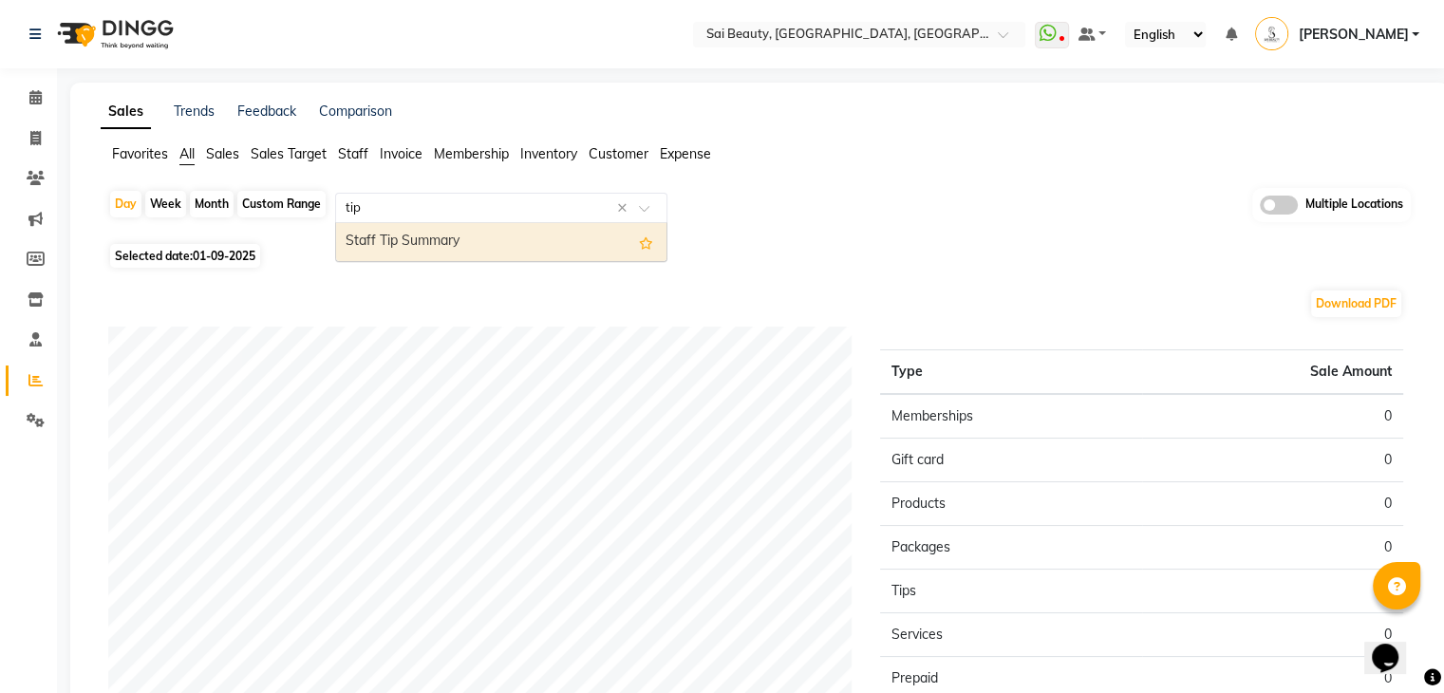
click at [544, 243] on div "Staff Tip Summary" at bounding box center [501, 242] width 330 height 38
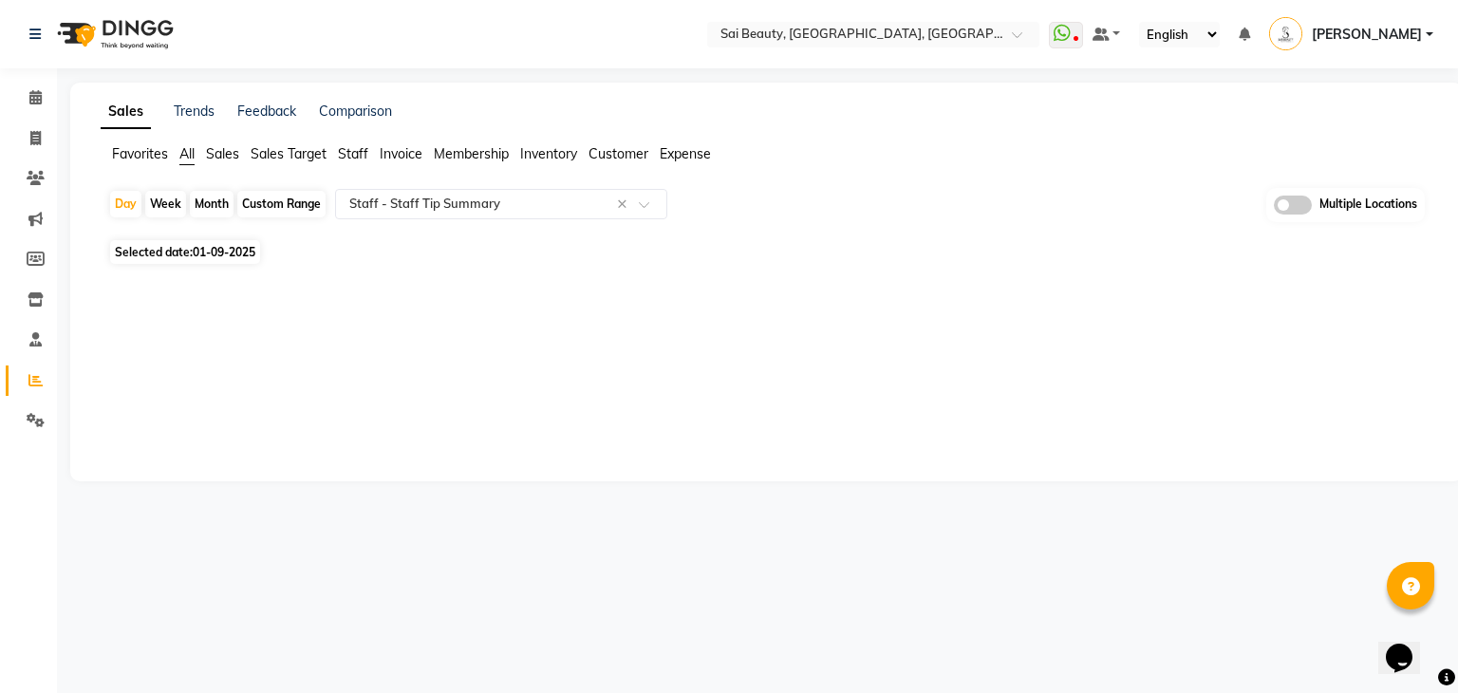
click at [212, 206] on div "Month" at bounding box center [212, 204] width 44 height 27
select select "9"
select select "2025"
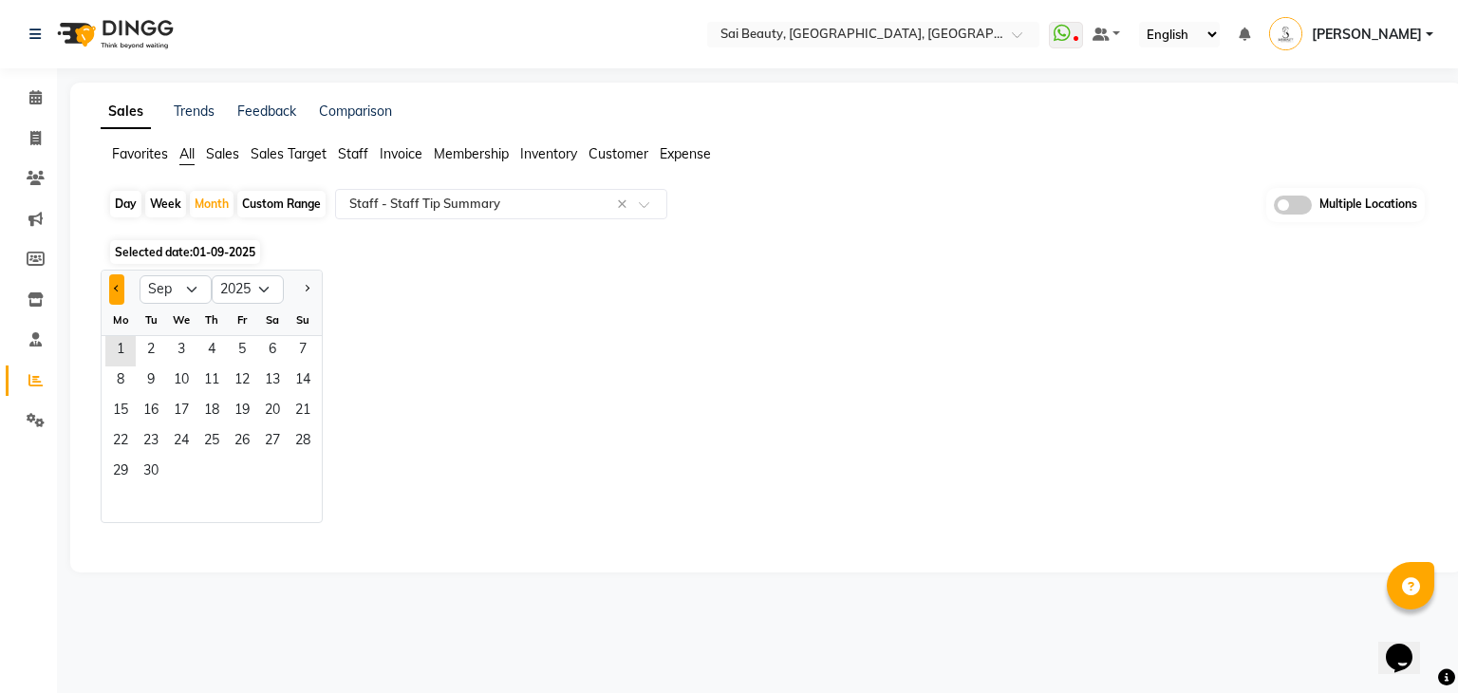
click at [116, 274] on button "Previous month" at bounding box center [116, 289] width 15 height 30
select select "8"
click at [241, 347] on span "1" at bounding box center [242, 351] width 30 height 30
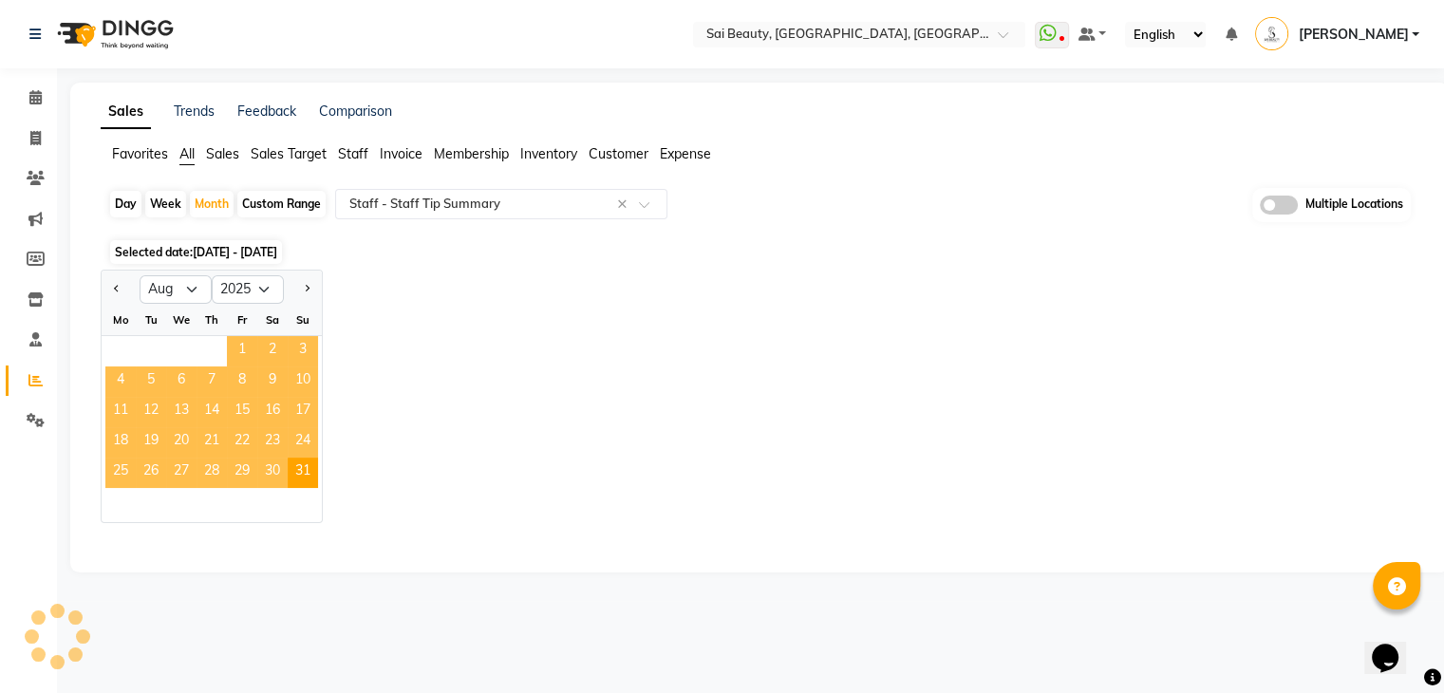
select select "filtered_report"
select select "pdf"
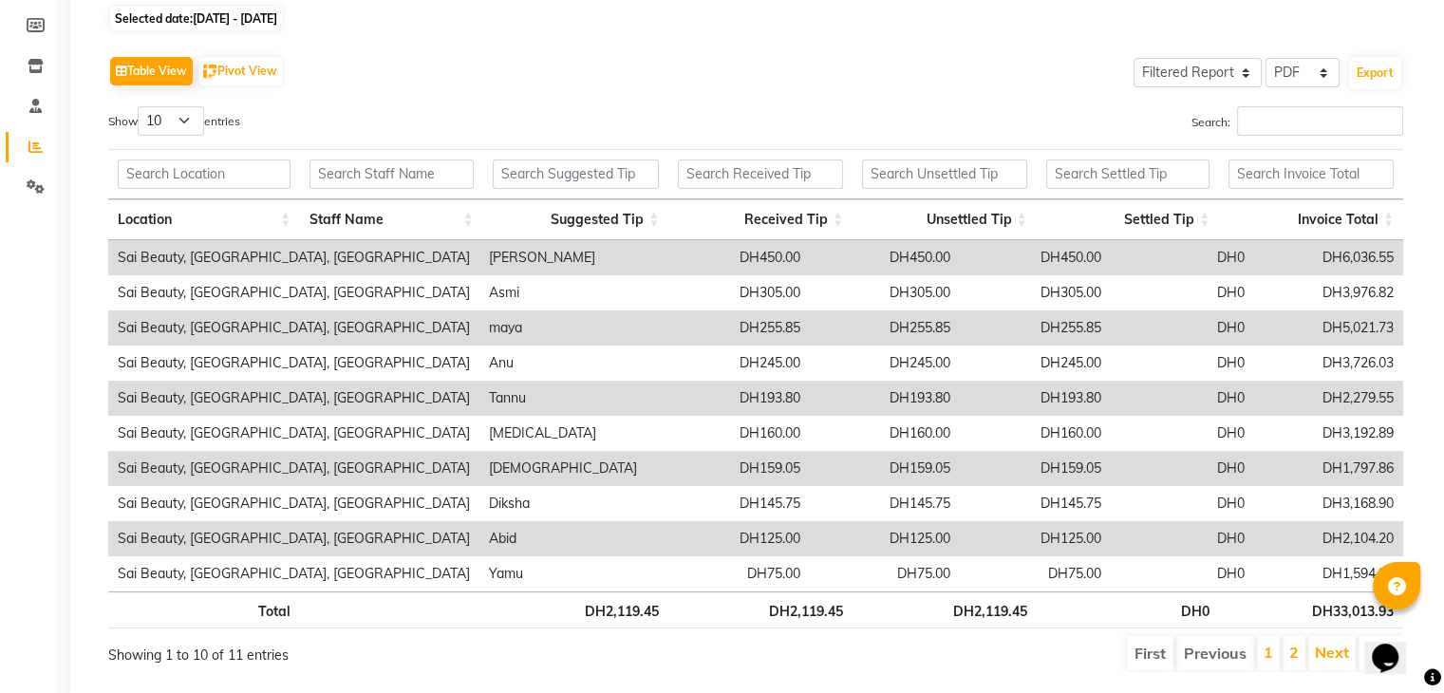
scroll to position [232, 0]
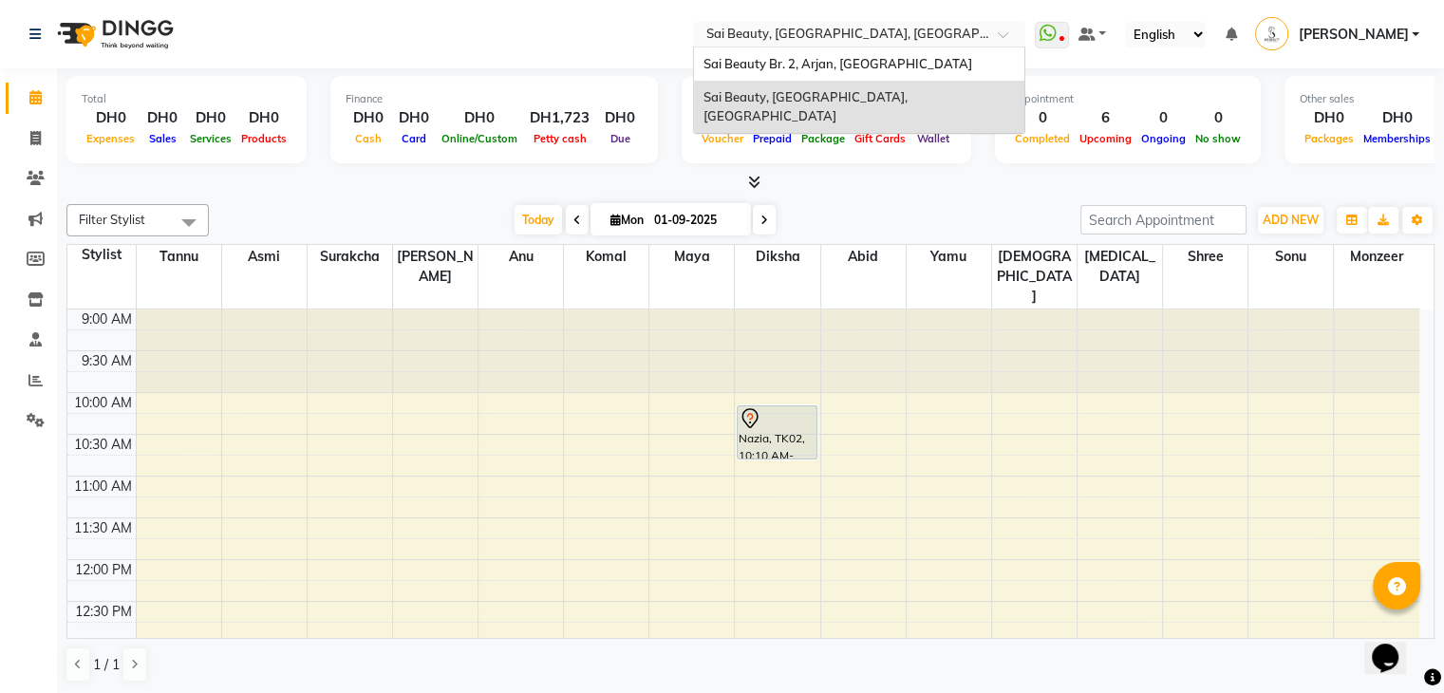
click at [879, 32] on input "text" at bounding box center [840, 36] width 275 height 19
click at [870, 62] on span "Sai Beauty Br. 2, Arjan, [GEOGRAPHIC_DATA]" at bounding box center [838, 63] width 269 height 15
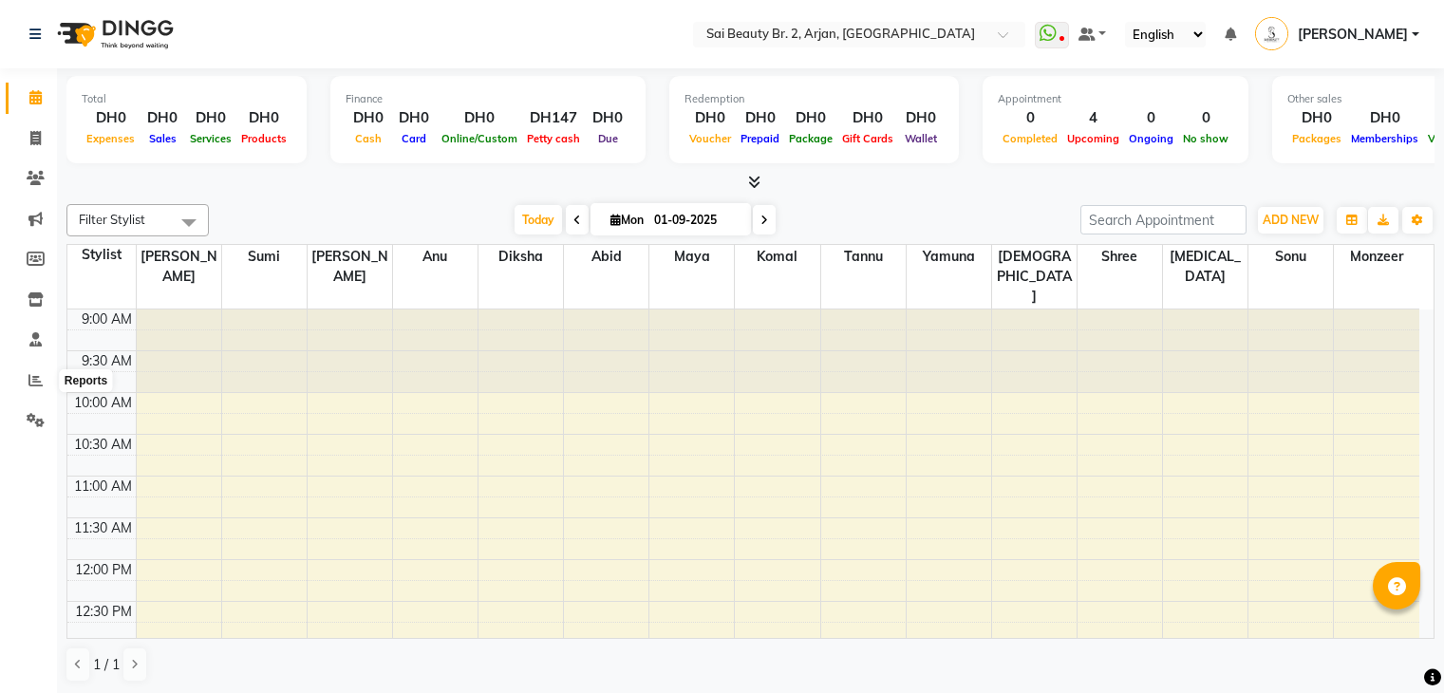
click at [35, 380] on icon at bounding box center [35, 380] width 14 height 14
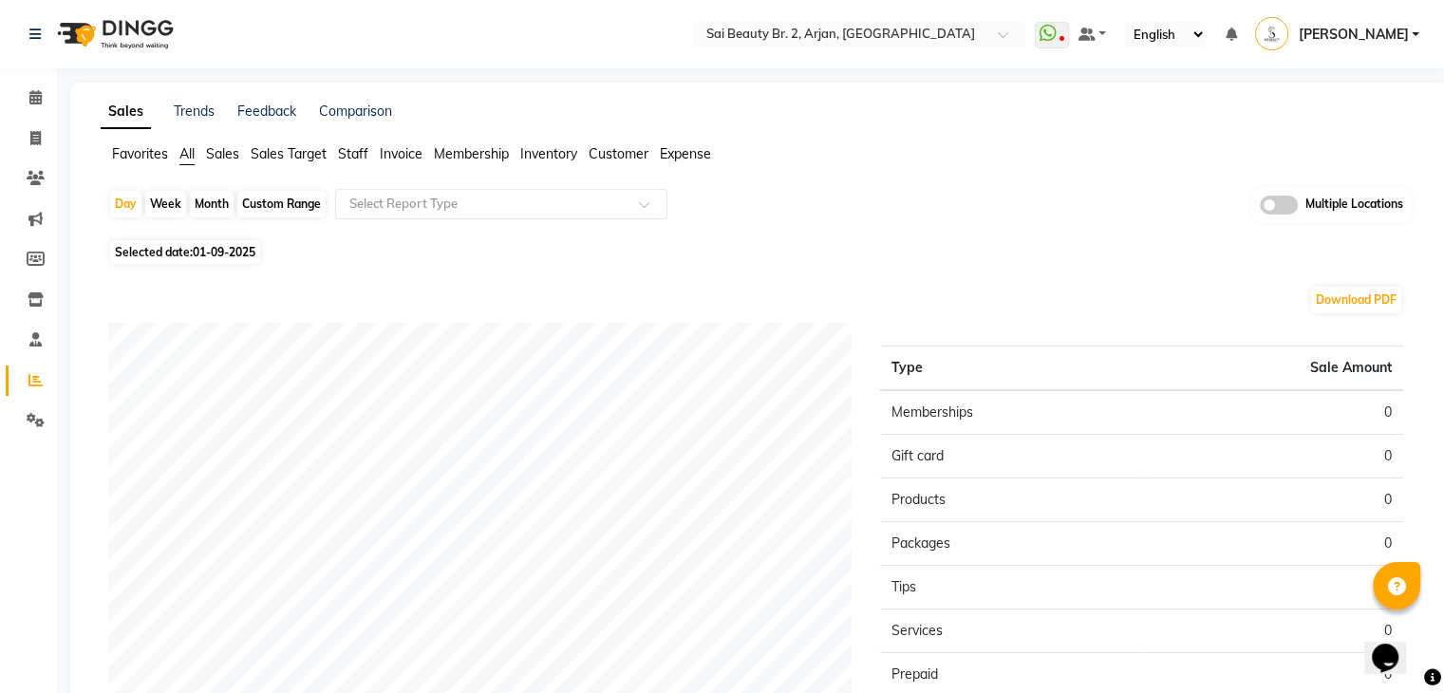
click at [209, 204] on div "Month" at bounding box center [212, 204] width 44 height 27
select select "9"
select select "2025"
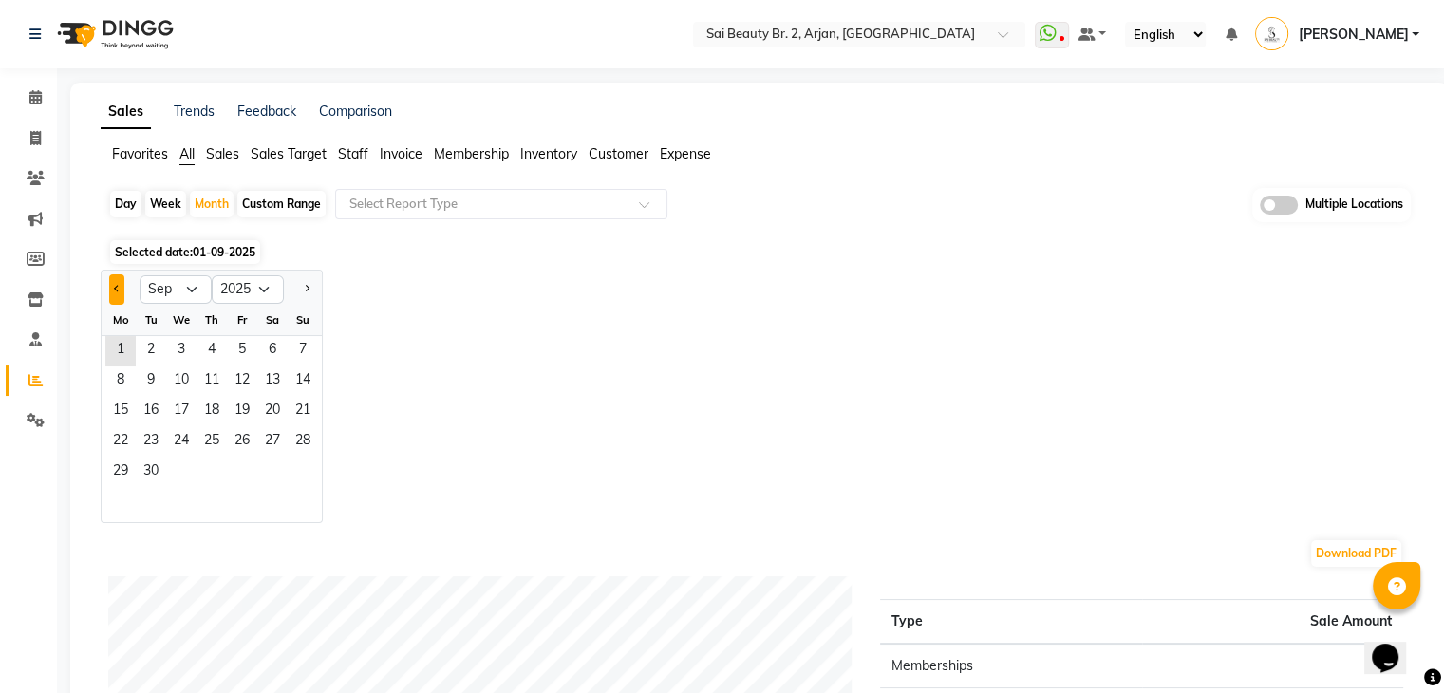
click at [110, 284] on button "Previous month" at bounding box center [116, 289] width 15 height 30
select select "8"
click at [239, 347] on span "1" at bounding box center [242, 351] width 30 height 30
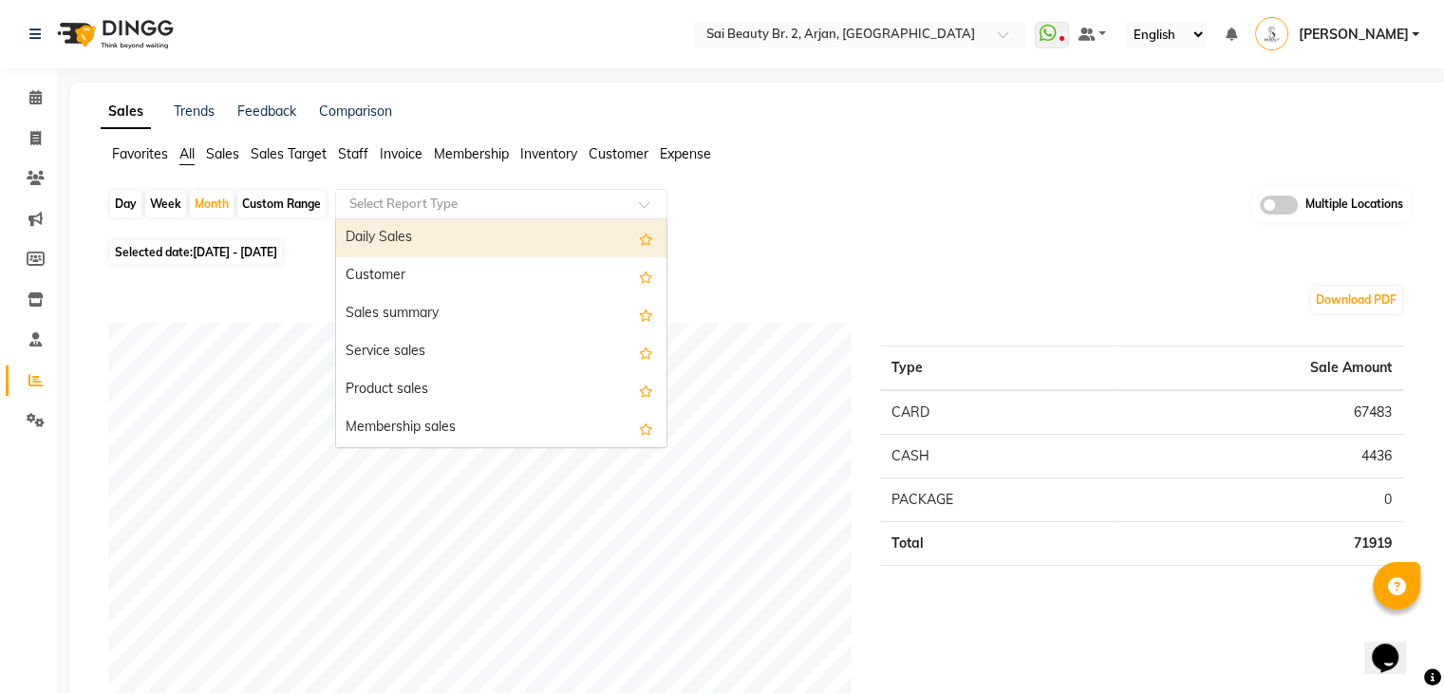
click at [410, 205] on input "text" at bounding box center [482, 204] width 273 height 19
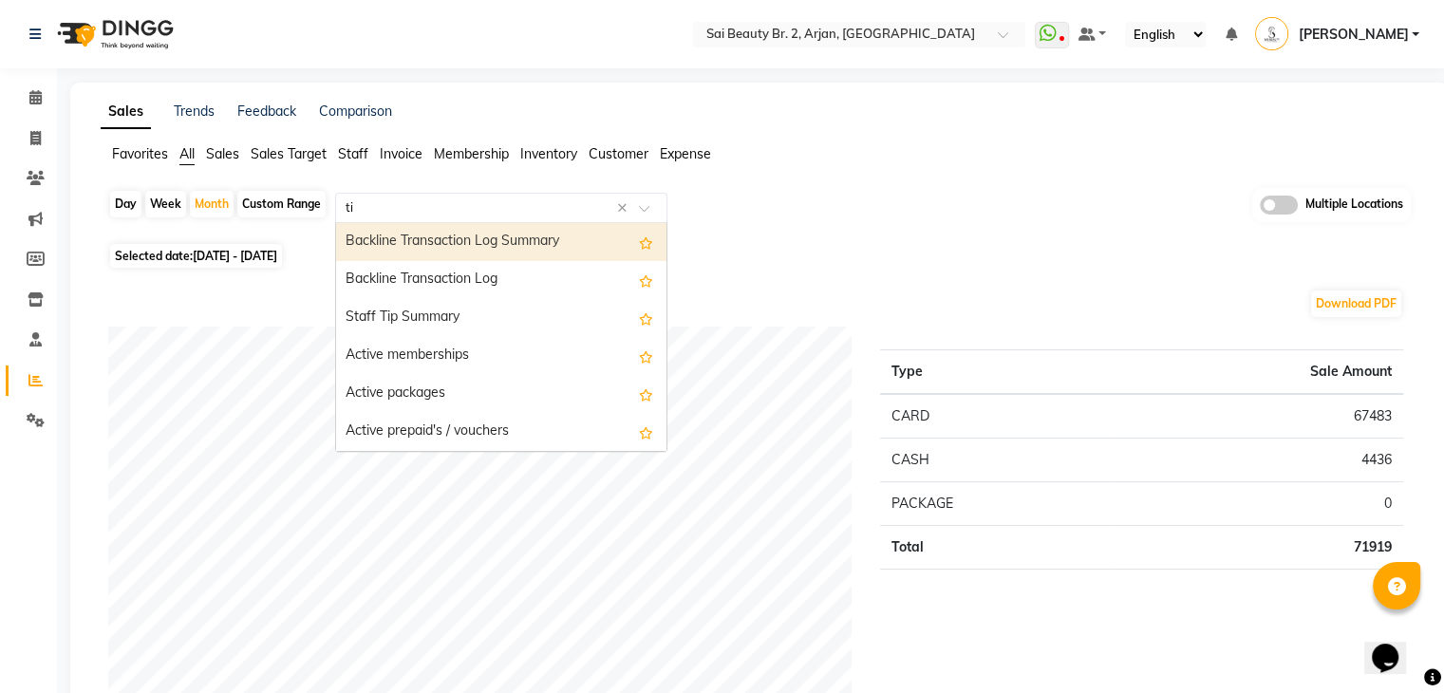
type input "tip"
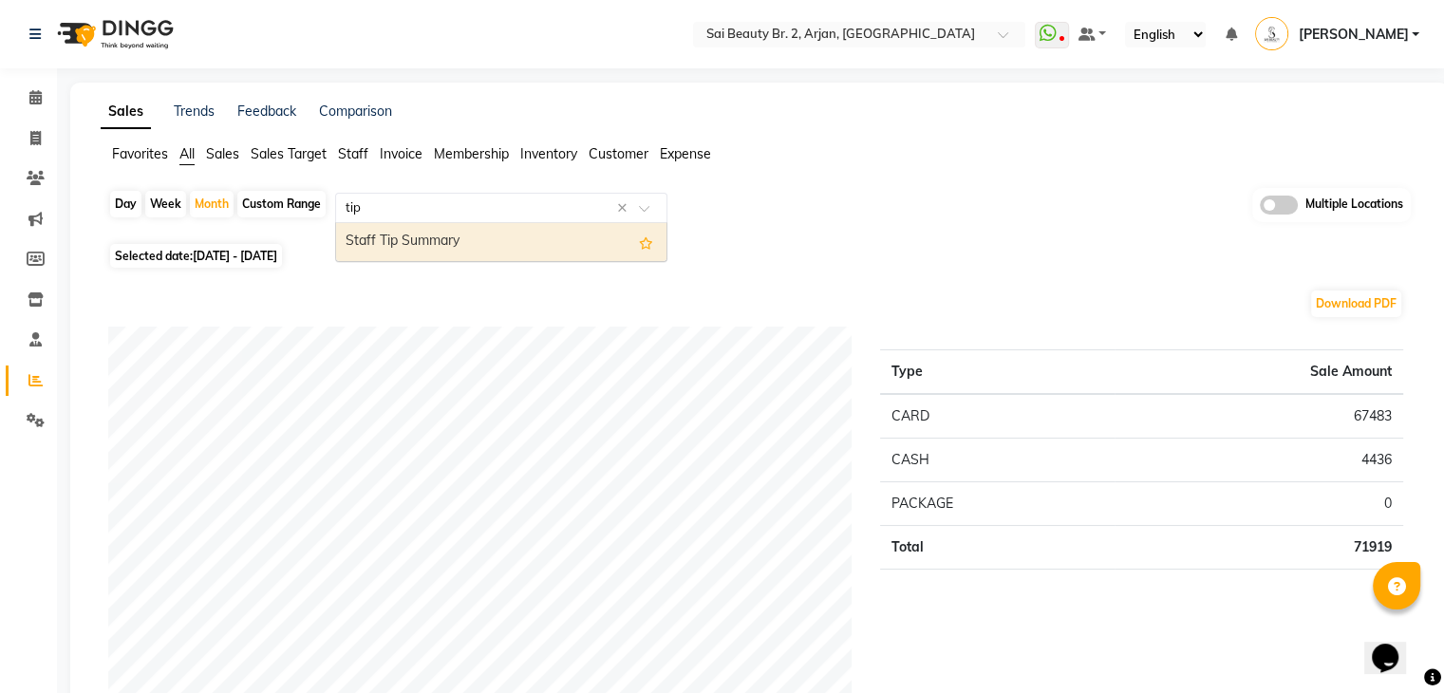
click at [436, 246] on div "Staff Tip Summary" at bounding box center [501, 242] width 330 height 38
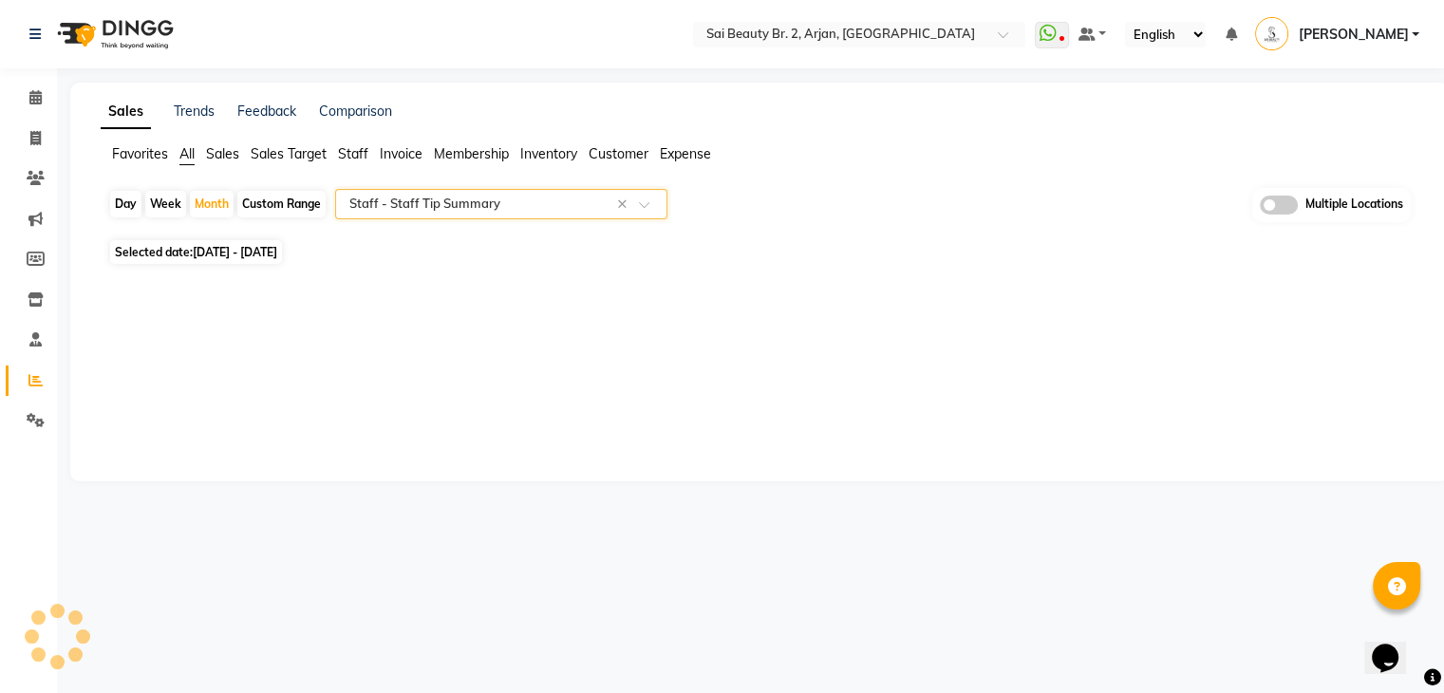
select select "full_report"
select select "csv"
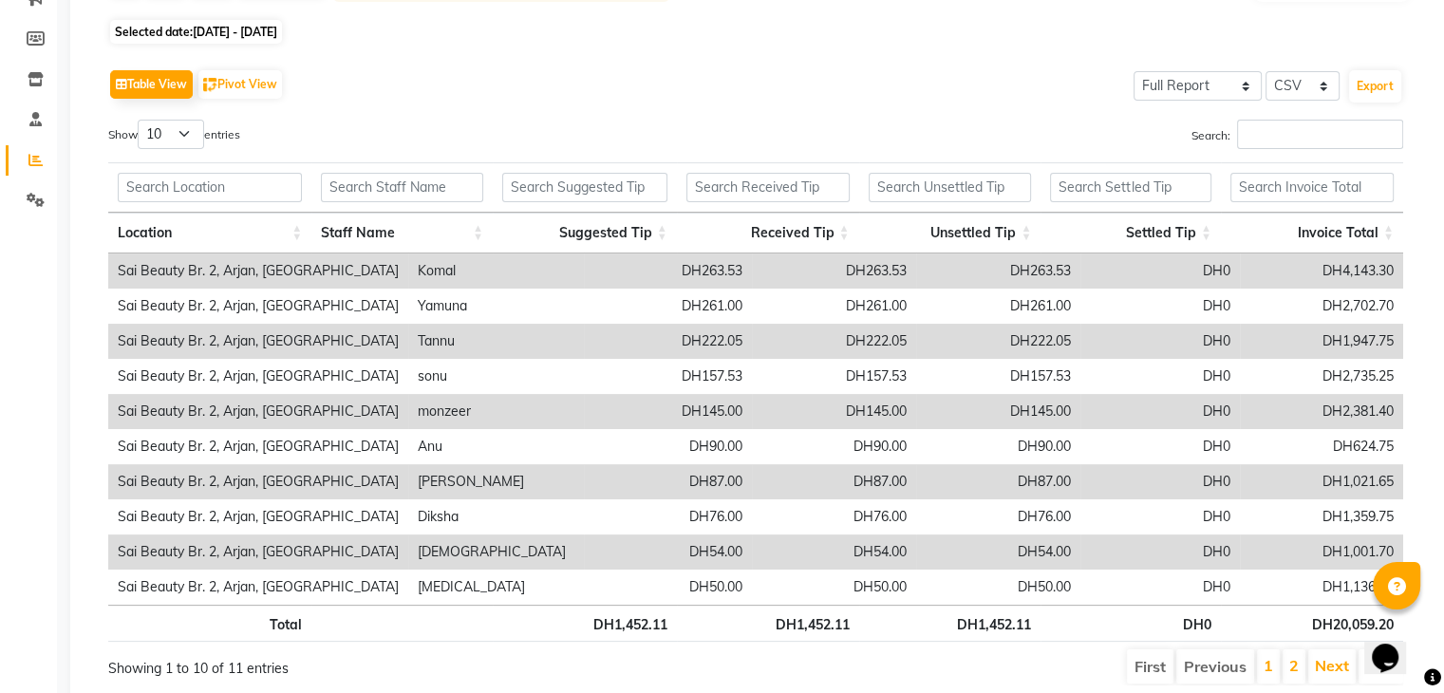
scroll to position [222, 0]
